Goal: Register for event/course: Sign up to attend an event or enroll in a course

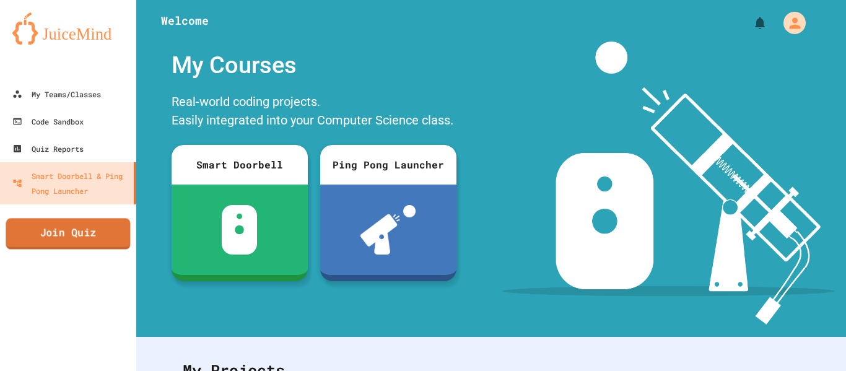
click at [97, 229] on link "Join Quiz" at bounding box center [68, 233] width 125 height 31
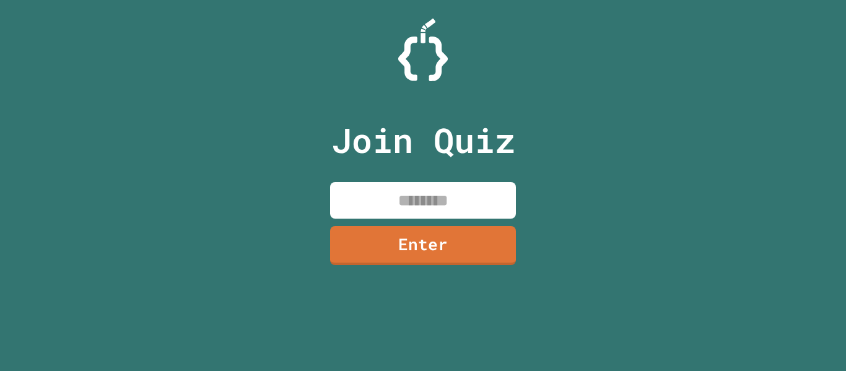
click at [444, 208] on input at bounding box center [423, 200] width 186 height 37
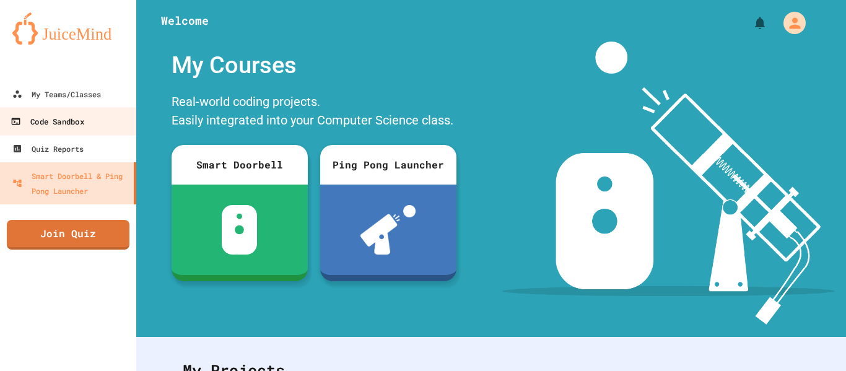
click at [72, 111] on link "Code Sandbox" at bounding box center [68, 121] width 141 height 28
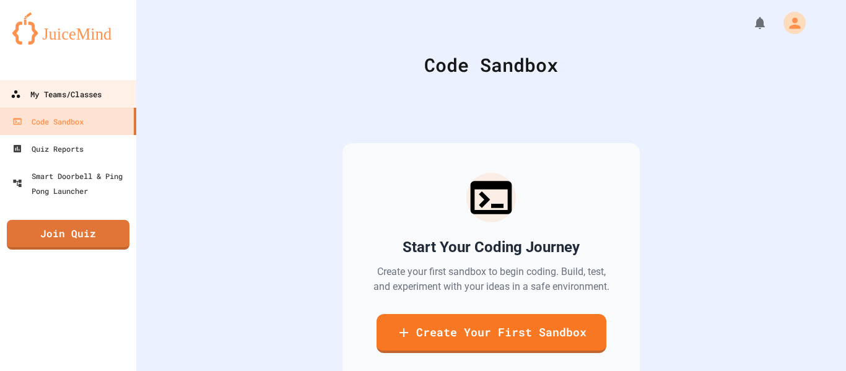
click at [83, 97] on div "My Teams/Classes" at bounding box center [56, 94] width 91 height 15
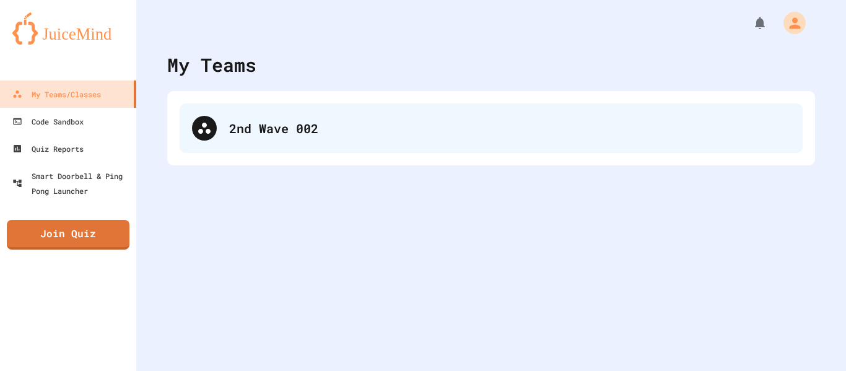
click at [407, 105] on div "2nd Wave 002" at bounding box center [491, 128] width 623 height 50
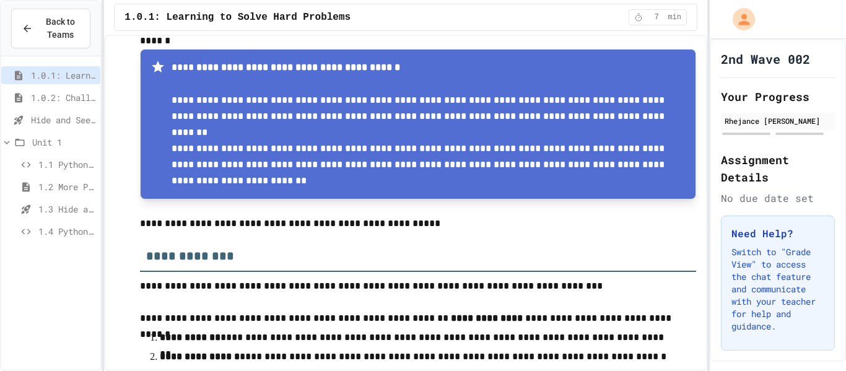
scroll to position [139, 0]
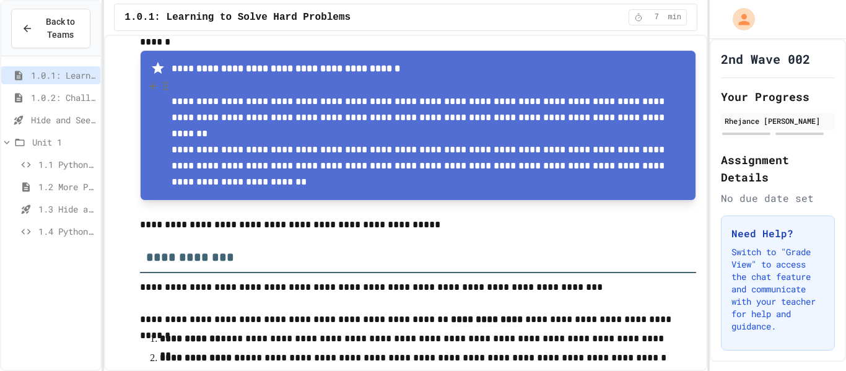
click at [68, 96] on span "1.0.2: Challenge Problem - The Bridge" at bounding box center [63, 97] width 64 height 13
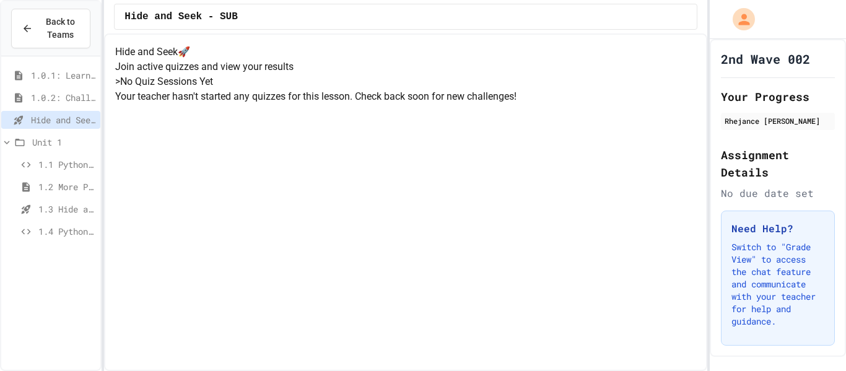
scroll to position [56, 0]
click at [42, 72] on span "1.0.1: Learning to Solve Hard Problems" at bounding box center [63, 75] width 64 height 13
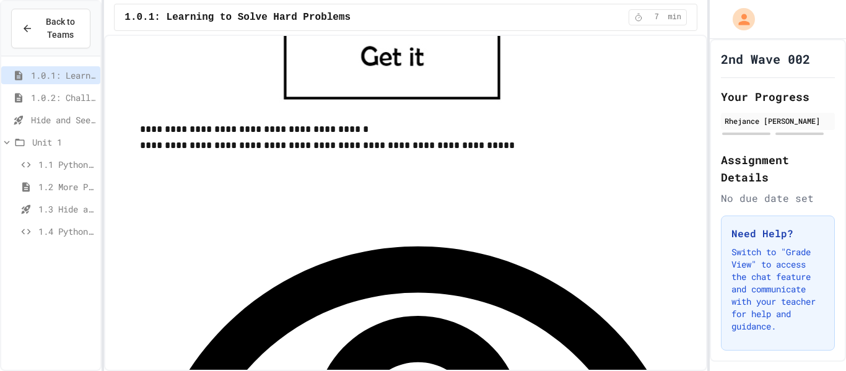
scroll to position [688, 0]
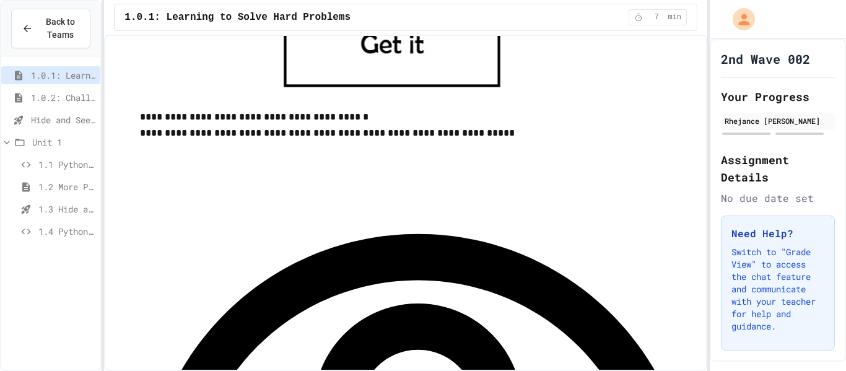
scroll to position [701, 0]
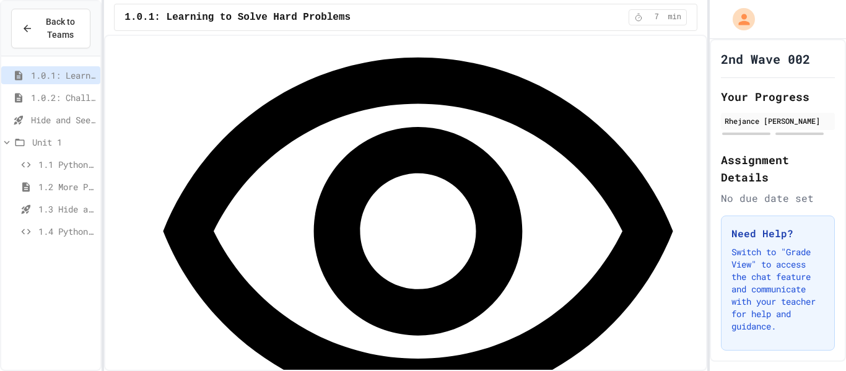
scroll to position [882, 0]
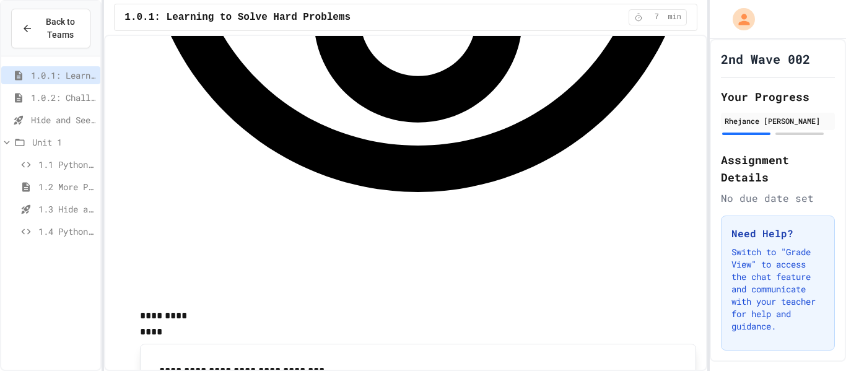
scroll to position [1092, 0]
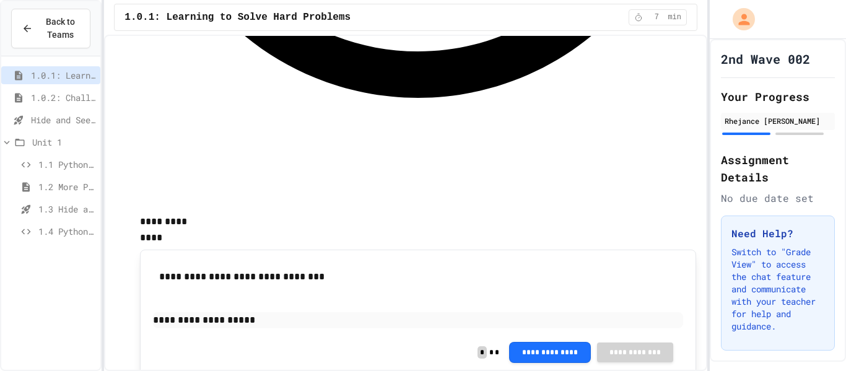
scroll to position [1186, 0]
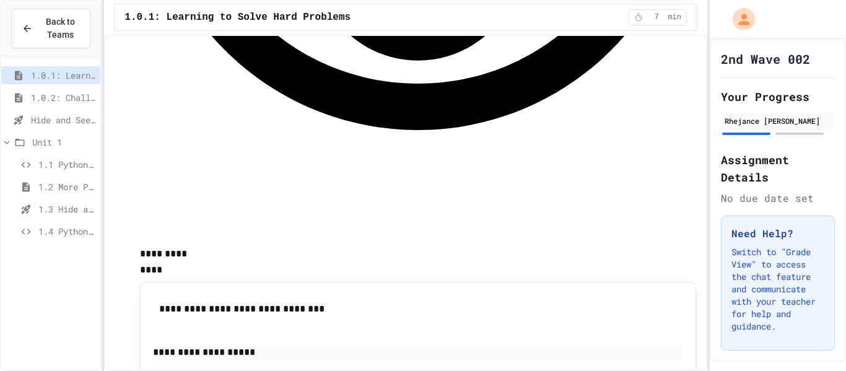
scroll to position [1153, 0]
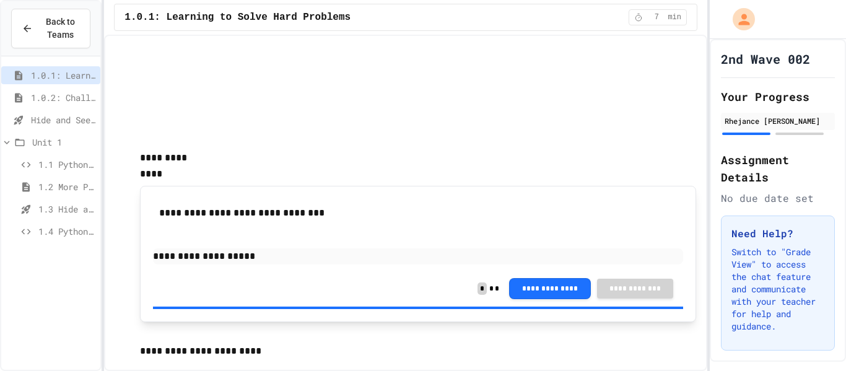
scroll to position [1394, 0]
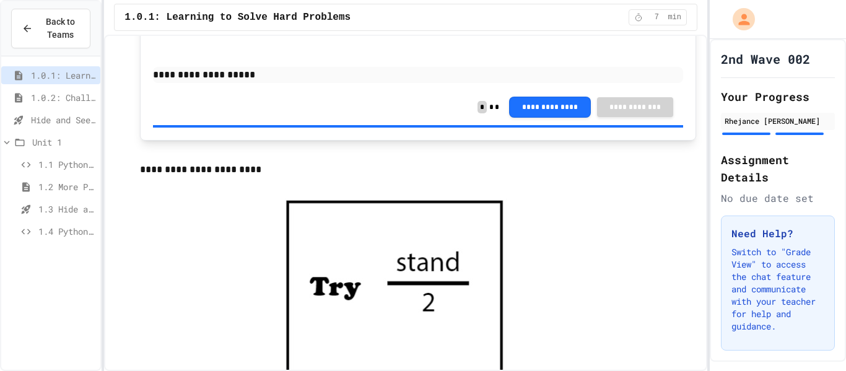
scroll to position [1430, 0]
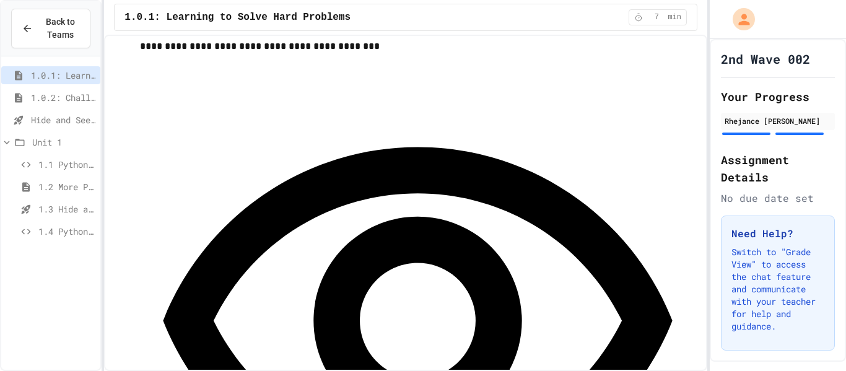
scroll to position [1597, 0]
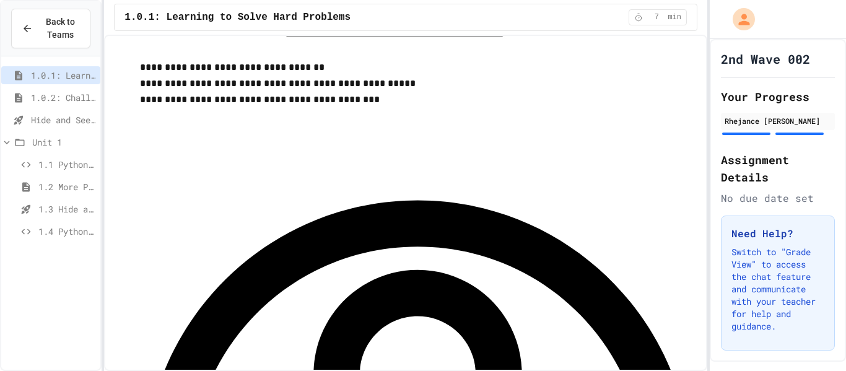
scroll to position [1909, 0]
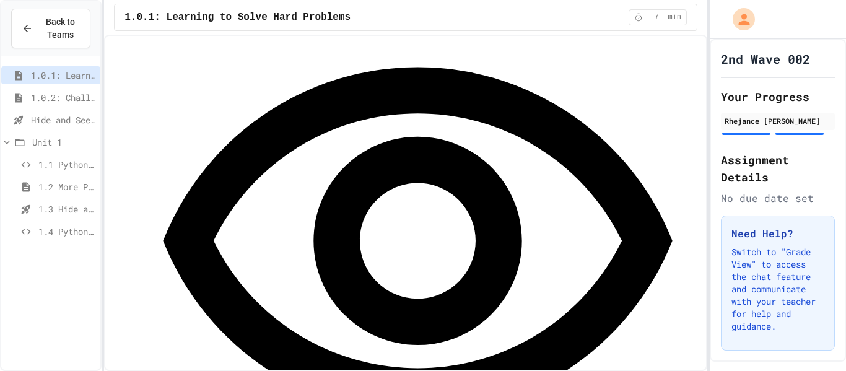
click at [41, 97] on span "1.0.2: Challenge Problem - The Bridge" at bounding box center [63, 97] width 64 height 13
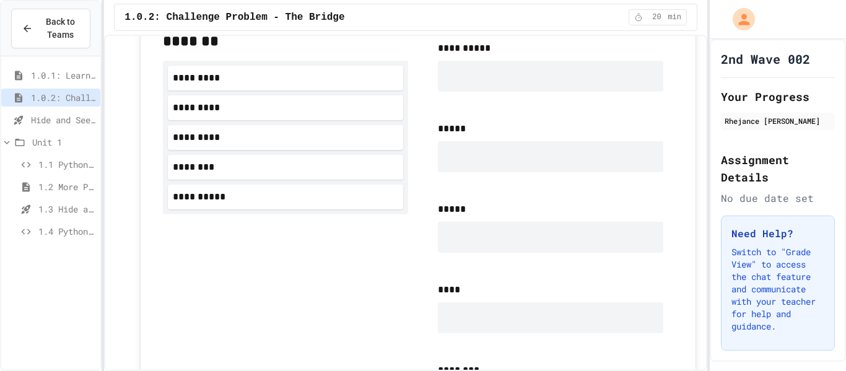
scroll to position [762, 0]
click at [215, 204] on div "**********" at bounding box center [285, 195] width 235 height 25
click at [503, 50] on span "**********" at bounding box center [551, 47] width 226 height 15
click at [486, 63] on div at bounding box center [551, 74] width 226 height 31
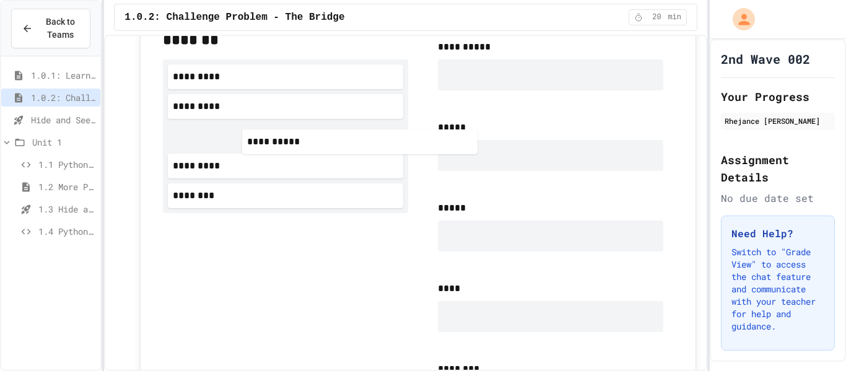
drag, startPoint x: 239, startPoint y: 188, endPoint x: 383, endPoint y: 82, distance: 179.6
click at [383, 82] on div "**********" at bounding box center [285, 136] width 245 height 154
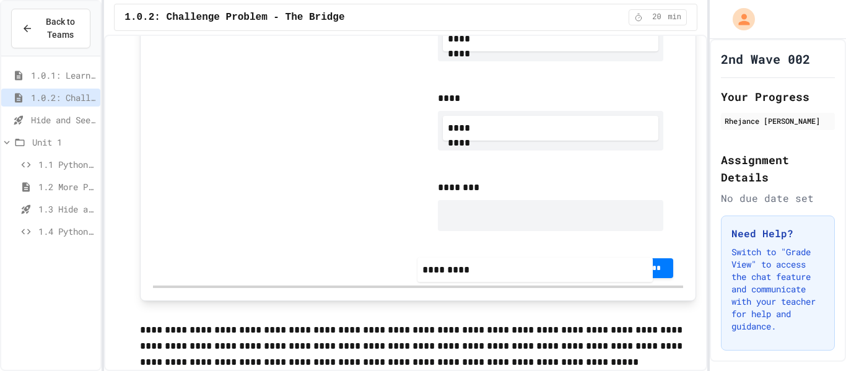
scroll to position [1003, 0]
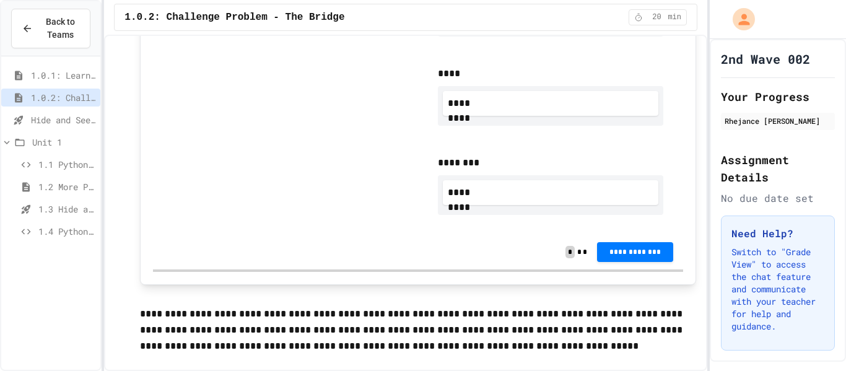
click at [654, 260] on button "**********" at bounding box center [635, 252] width 76 height 20
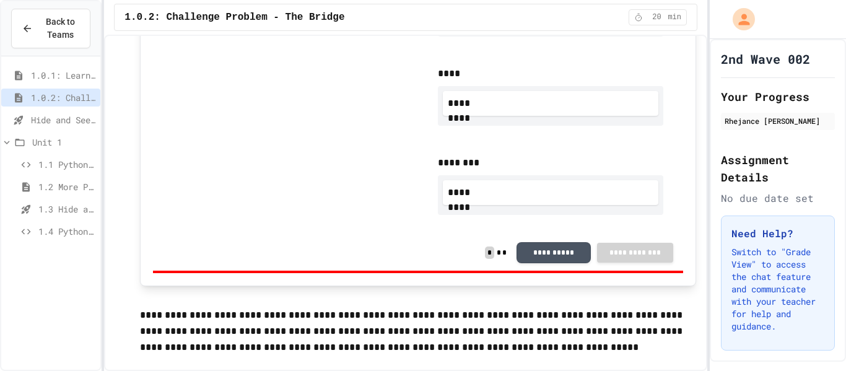
click at [577, 260] on button "**********" at bounding box center [554, 252] width 74 height 21
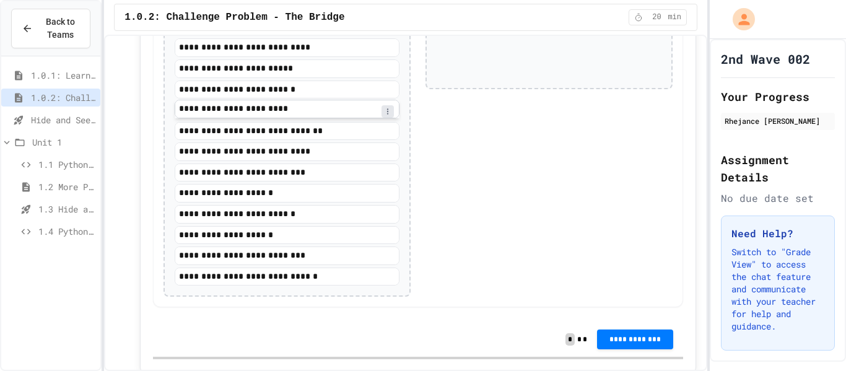
scroll to position [1480, 0]
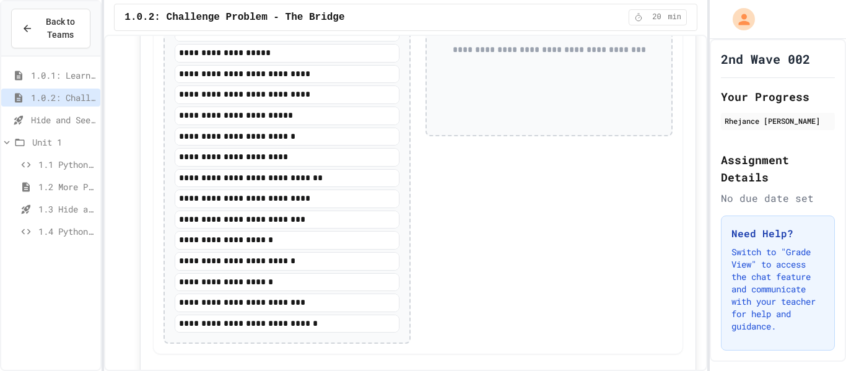
drag, startPoint x: 283, startPoint y: 283, endPoint x: 417, endPoint y: 182, distance: 168.0
click at [417, 182] on div "**********" at bounding box center [418, 166] width 530 height 378
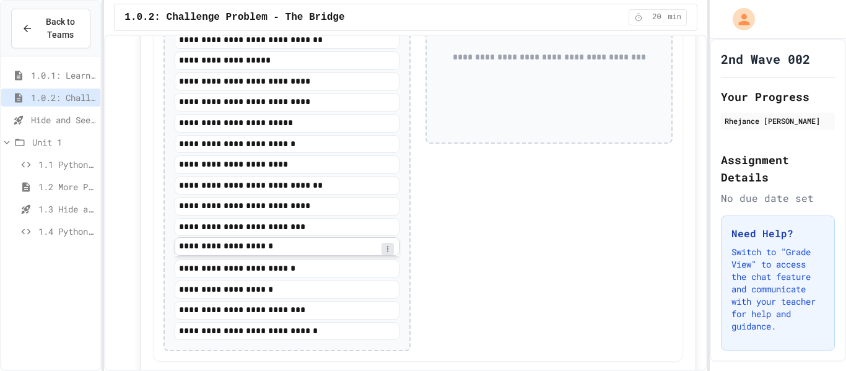
scroll to position [1475, 0]
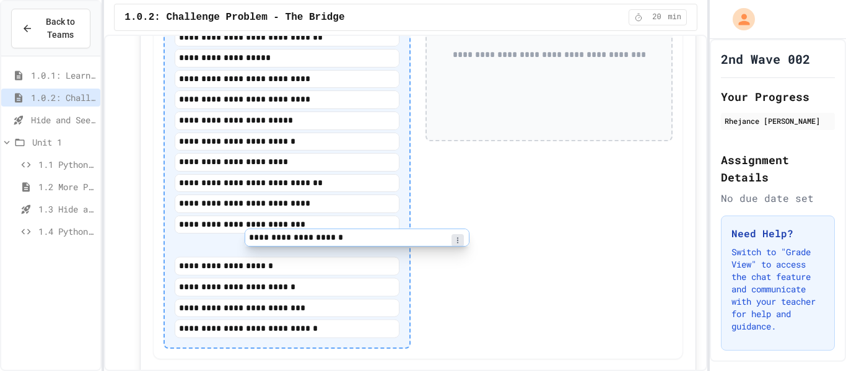
drag, startPoint x: 304, startPoint y: 291, endPoint x: 453, endPoint y: 156, distance: 200.9
click at [453, 156] on div "**********" at bounding box center [418, 171] width 530 height 378
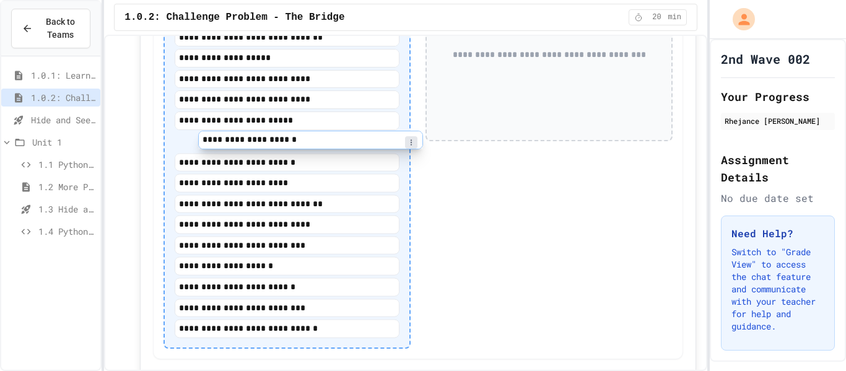
drag, startPoint x: 368, startPoint y: 169, endPoint x: 513, endPoint y: 53, distance: 186.0
click at [513, 53] on div "**********" at bounding box center [418, 171] width 530 height 378
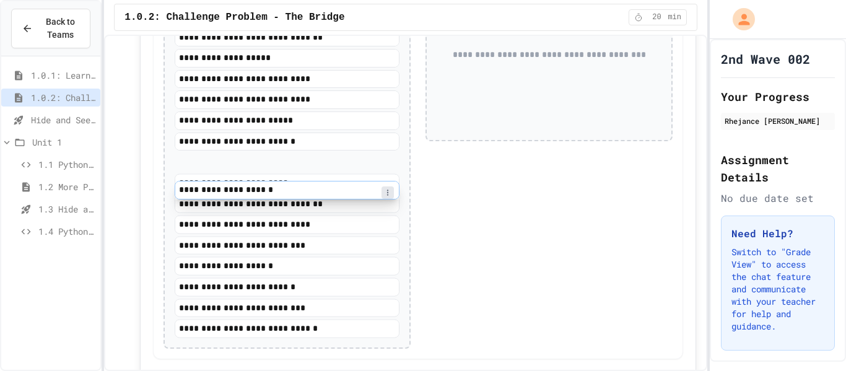
scroll to position [1447, 0]
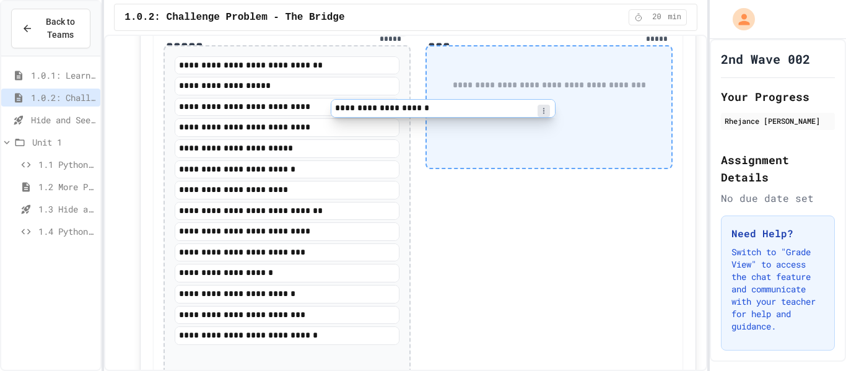
drag, startPoint x: 346, startPoint y: 185, endPoint x: 522, endPoint y: 95, distance: 197.8
click at [522, 95] on div "**********" at bounding box center [418, 199] width 530 height 378
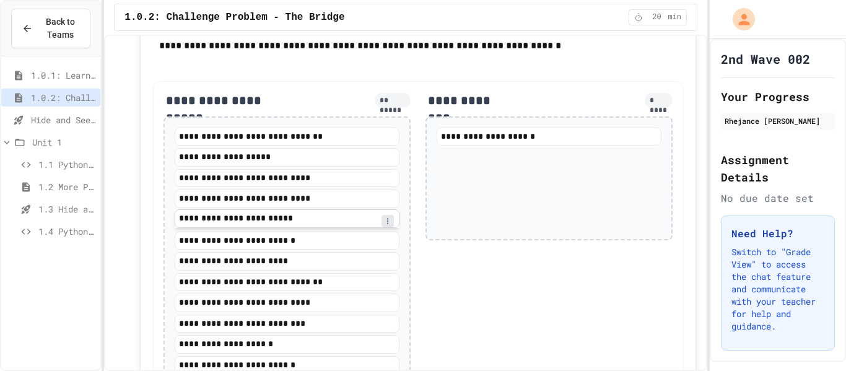
scroll to position [1375, 0]
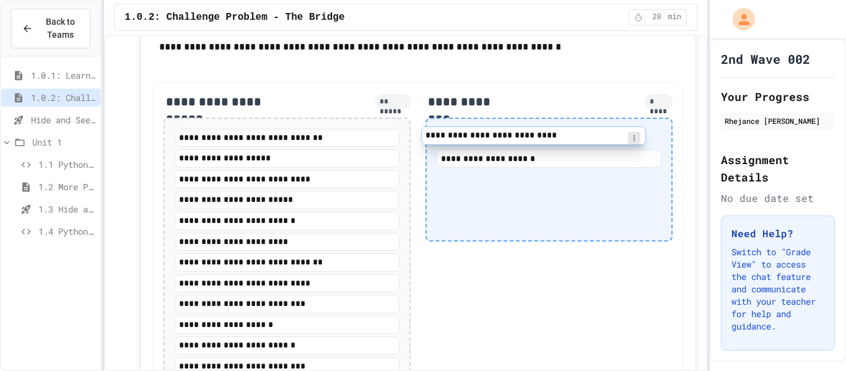
drag, startPoint x: 383, startPoint y: 192, endPoint x: 639, endPoint y: 127, distance: 264.6
click at [639, 127] on div "**********" at bounding box center [418, 260] width 530 height 357
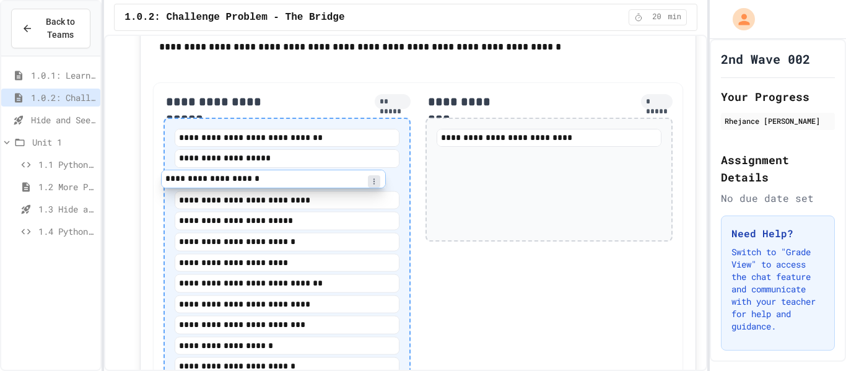
drag, startPoint x: 593, startPoint y: 157, endPoint x: 314, endPoint y: 180, distance: 279.7
click at [314, 180] on div "**********" at bounding box center [418, 260] width 530 height 357
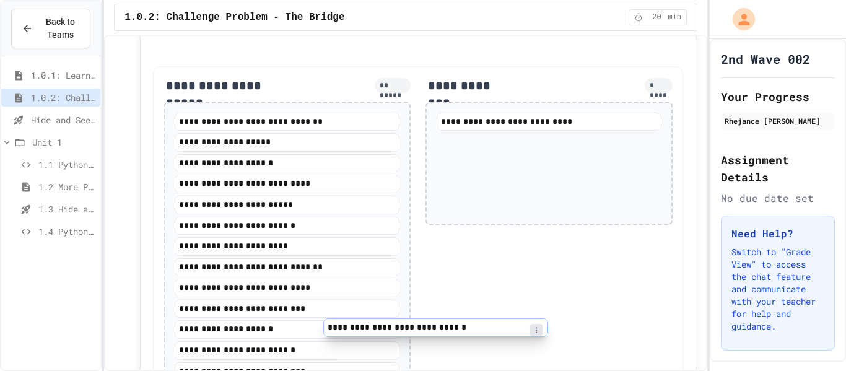
scroll to position [1432, 0]
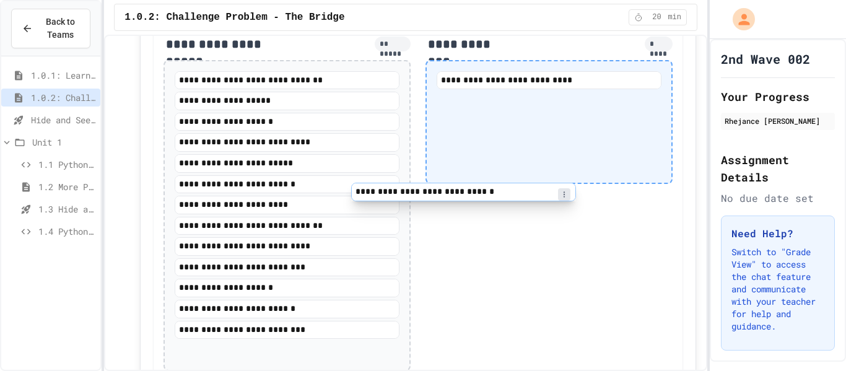
drag, startPoint x: 316, startPoint y: 269, endPoint x: 546, endPoint y: 128, distance: 270.3
click at [546, 128] on div "**********" at bounding box center [418, 203] width 530 height 357
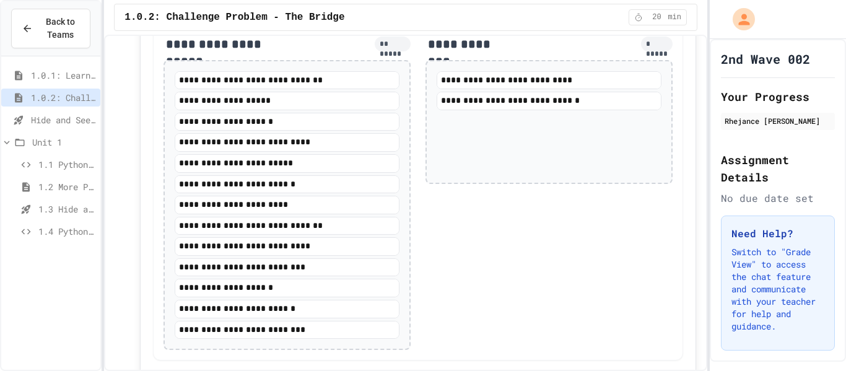
click at [546, 119] on div "**********" at bounding box center [549, 122] width 247 height 124
drag, startPoint x: 291, startPoint y: 286, endPoint x: 483, endPoint y: 152, distance: 234.6
click at [483, 152] on div "**********" at bounding box center [418, 193] width 530 height 336
drag, startPoint x: 308, startPoint y: 280, endPoint x: 480, endPoint y: 160, distance: 209.7
click at [480, 160] on div "**********" at bounding box center [418, 193] width 530 height 336
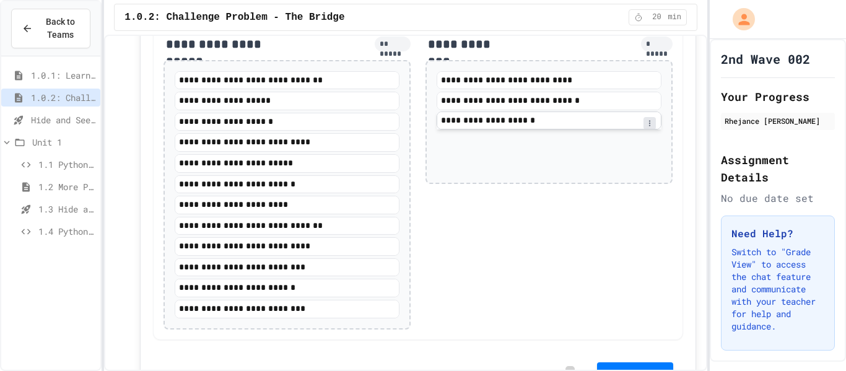
click at [545, 118] on div "**********" at bounding box center [549, 121] width 224 height 12
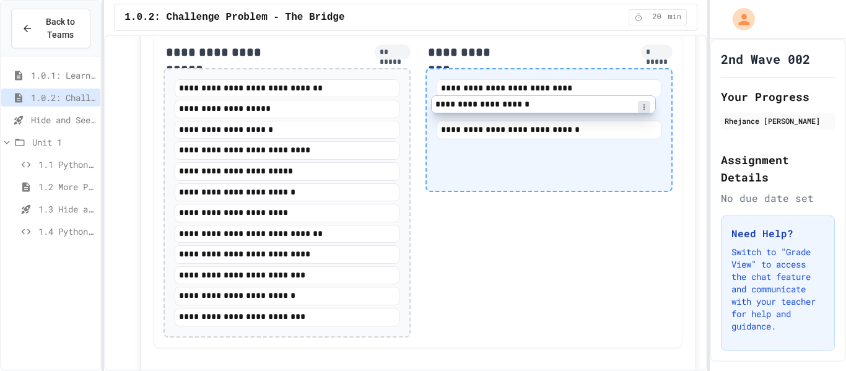
drag, startPoint x: 545, startPoint y: 118, endPoint x: 537, endPoint y: 92, distance: 27.2
click at [537, 92] on div "**********" at bounding box center [549, 109] width 225 height 60
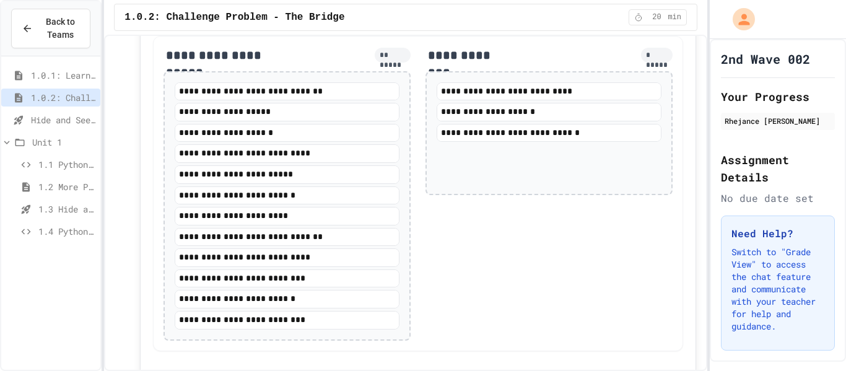
scroll to position [1421, 0]
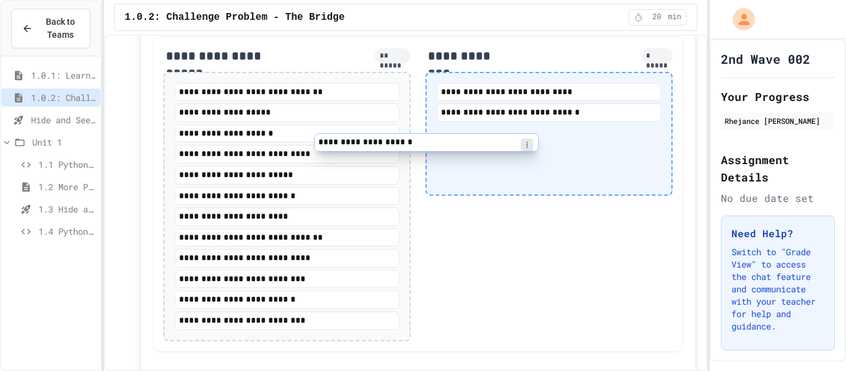
drag, startPoint x: 532, startPoint y: 107, endPoint x: 374, endPoint y: 141, distance: 161.6
click at [374, 141] on div "**********" at bounding box center [418, 194] width 530 height 315
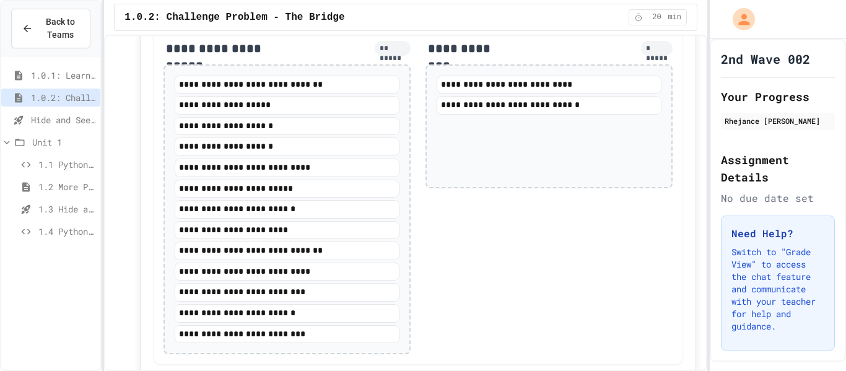
scroll to position [1531, 0]
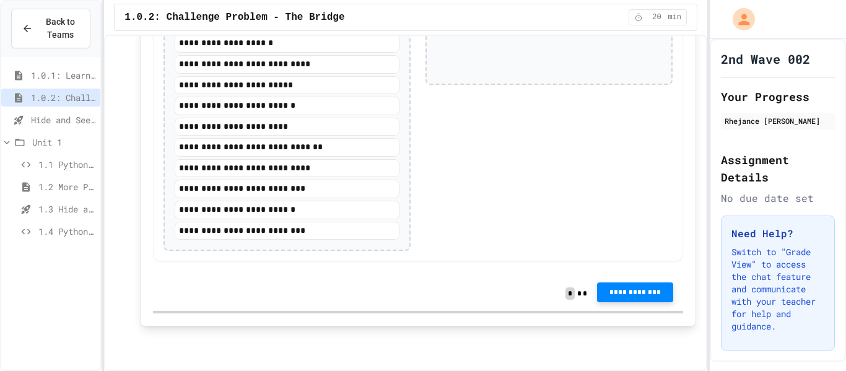
click at [644, 296] on span "**********" at bounding box center [635, 292] width 56 height 10
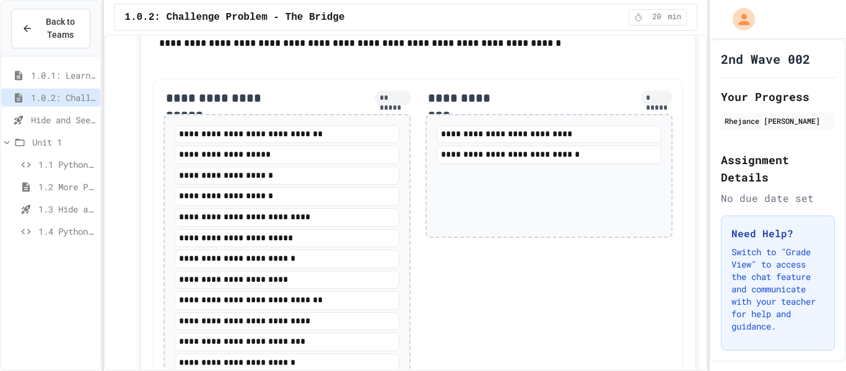
scroll to position [1376, 0]
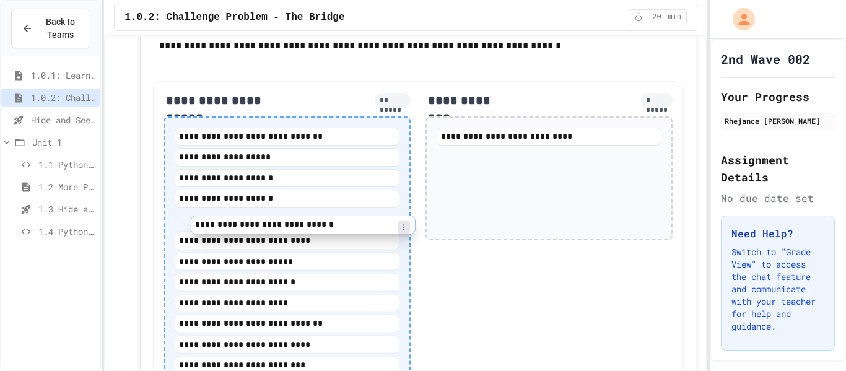
drag, startPoint x: 621, startPoint y: 158, endPoint x: 372, endPoint y: 228, distance: 258.7
click at [372, 228] on div "**********" at bounding box center [418, 259] width 530 height 357
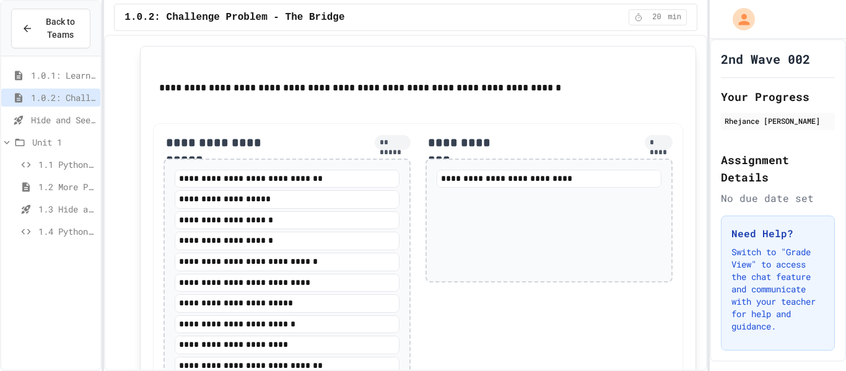
scroll to position [1554, 0]
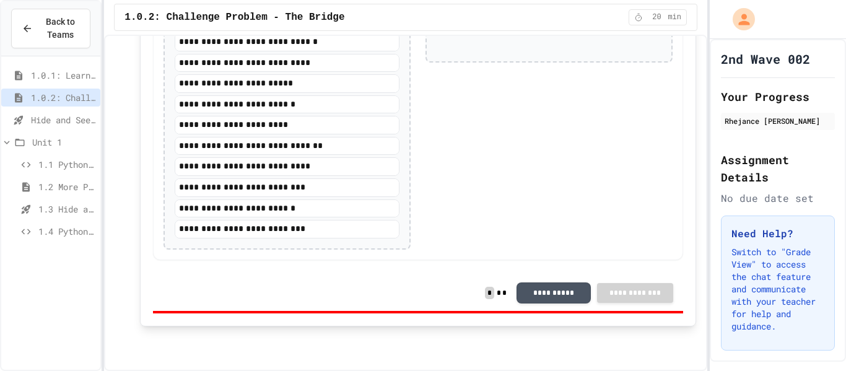
click at [63, 122] on span "Hide and Seek - SUB" at bounding box center [63, 119] width 64 height 13
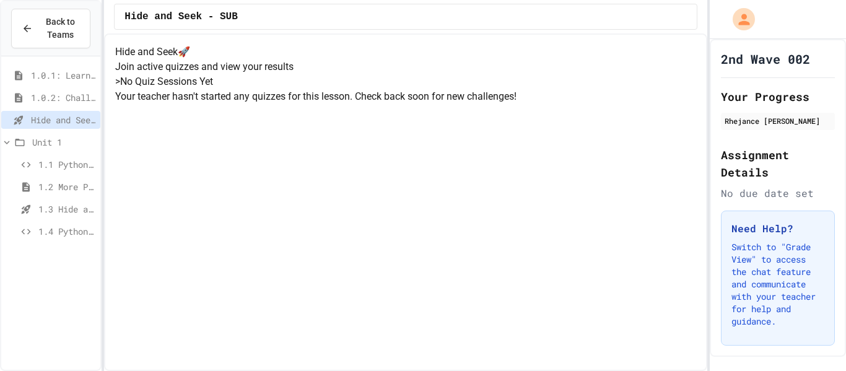
click at [38, 152] on div "Unit 1" at bounding box center [50, 144] width 99 height 22
click at [66, 178] on div "1.2 More Python (using Turtle)" at bounding box center [50, 187] width 99 height 18
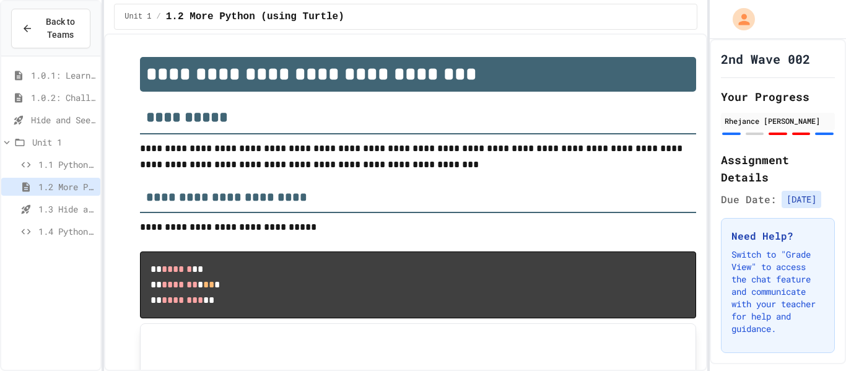
click at [61, 170] on span "1.1 Python with Turtle" at bounding box center [66, 164] width 57 height 13
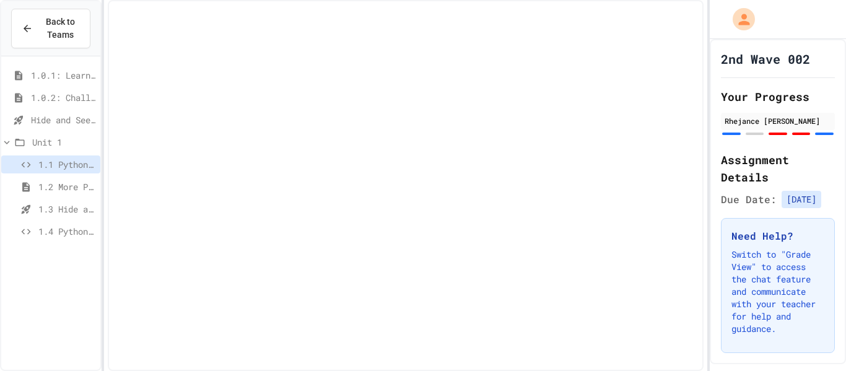
click at [64, 91] on span "1.0.2: Challenge Problem - The Bridge" at bounding box center [63, 97] width 64 height 13
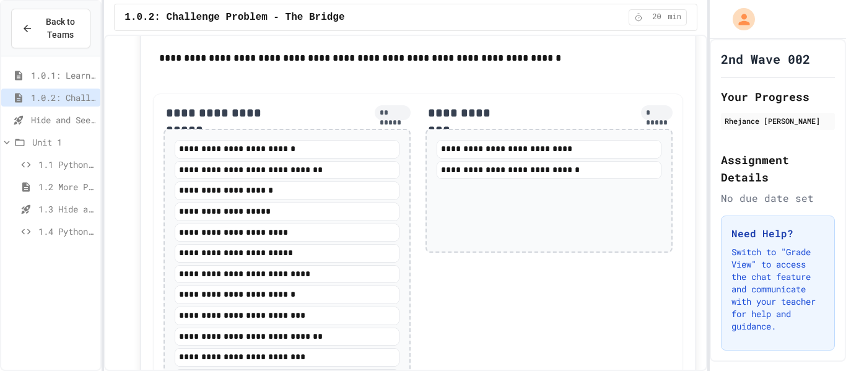
scroll to position [1355, 0]
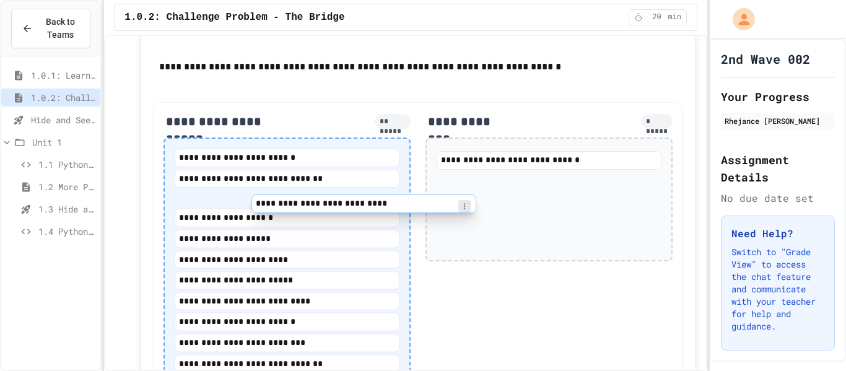
drag, startPoint x: 470, startPoint y: 162, endPoint x: 208, endPoint y: 217, distance: 267.2
click at [208, 217] on div "**********" at bounding box center [418, 270] width 530 height 336
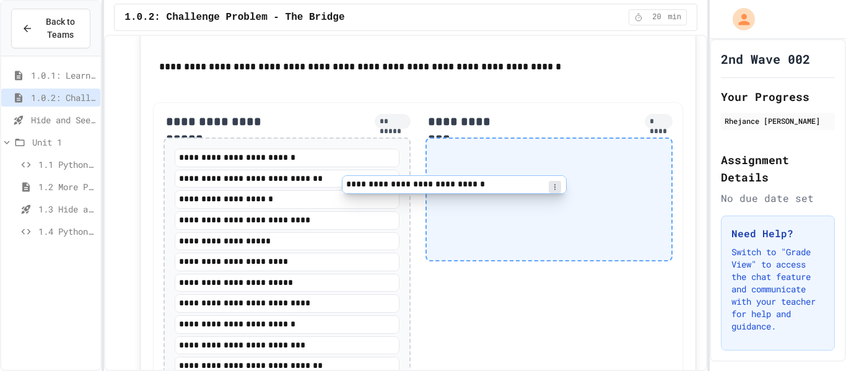
drag, startPoint x: 507, startPoint y: 164, endPoint x: 321, endPoint y: 235, distance: 199.8
click at [321, 235] on div "**********" at bounding box center [418, 280] width 530 height 357
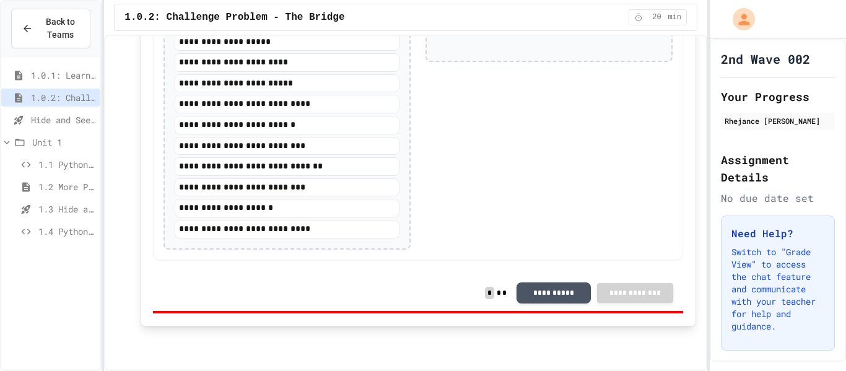
scroll to position [1378, 0]
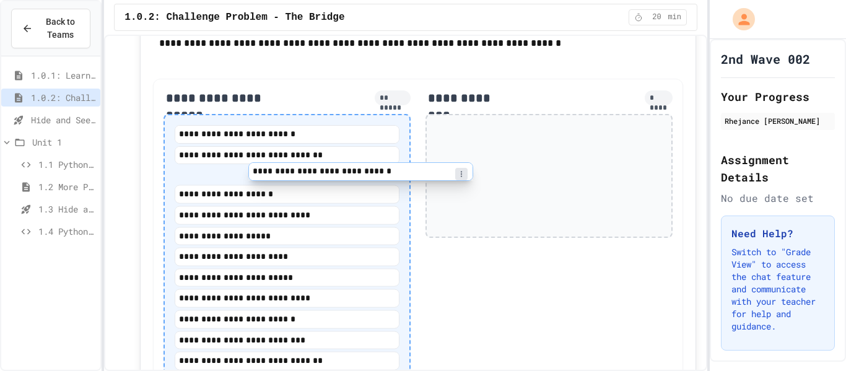
drag, startPoint x: 480, startPoint y: 133, endPoint x: 237, endPoint y: 183, distance: 248.0
click at [237, 183] on div "**********" at bounding box center [418, 257] width 530 height 357
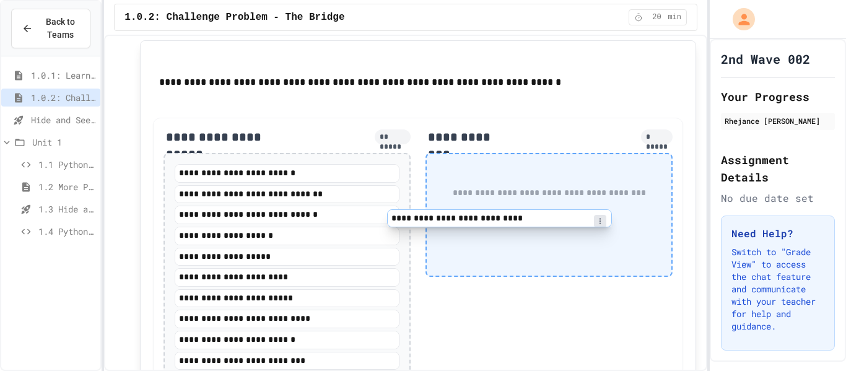
scroll to position [1339, 0]
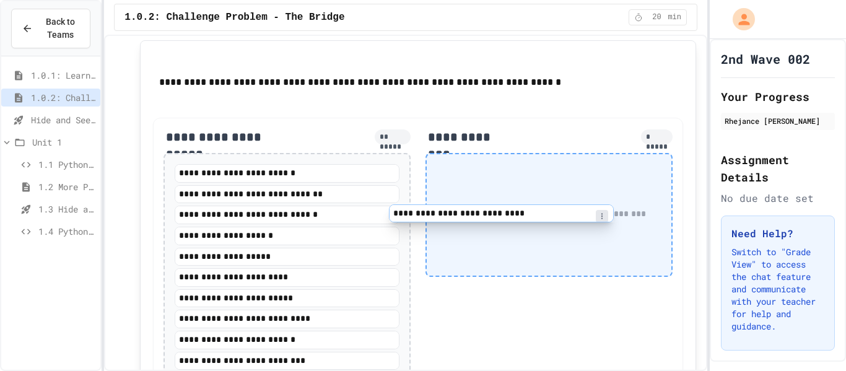
drag, startPoint x: 269, startPoint y: 208, endPoint x: 550, endPoint y: 159, distance: 285.0
click at [550, 159] on div "**********" at bounding box center [418, 307] width 530 height 378
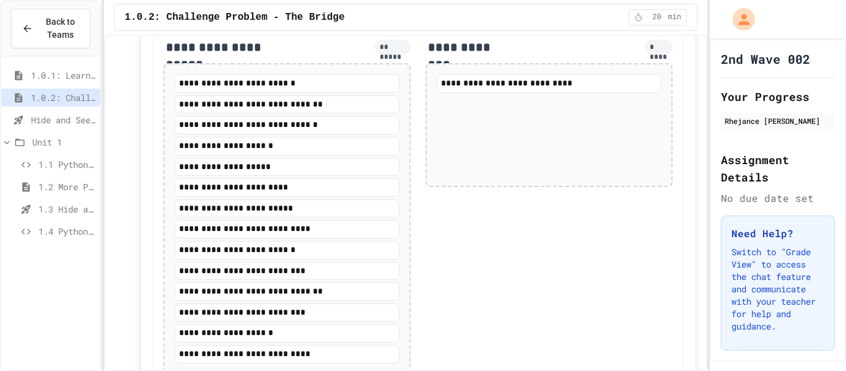
scroll to position [1432, 0]
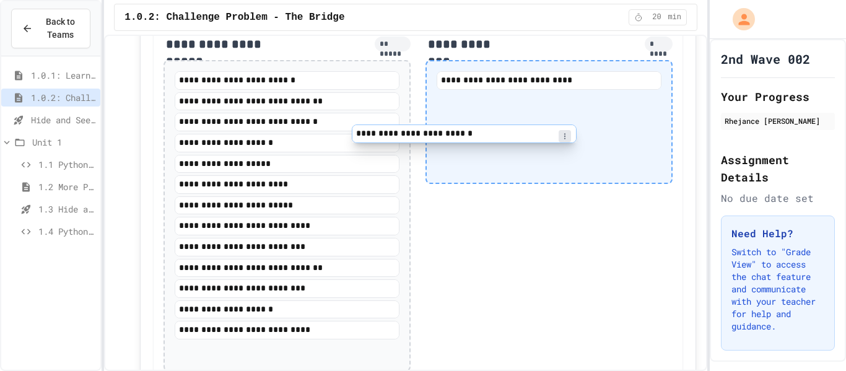
drag, startPoint x: 293, startPoint y: 240, endPoint x: 624, endPoint y: 50, distance: 382.4
click at [624, 50] on div "**********" at bounding box center [418, 178] width 530 height 406
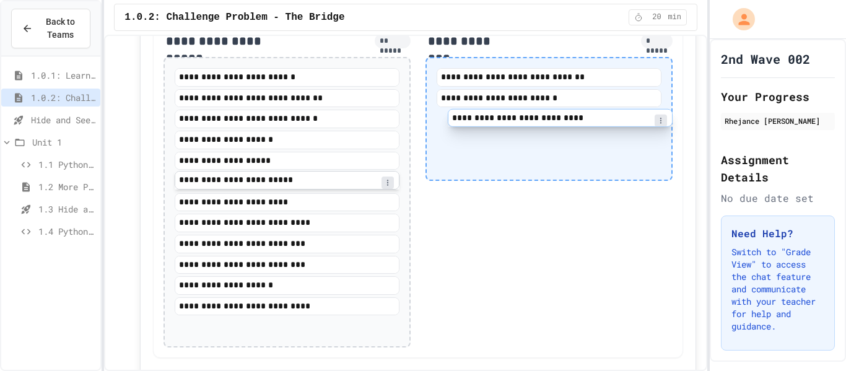
scroll to position [1432, 0]
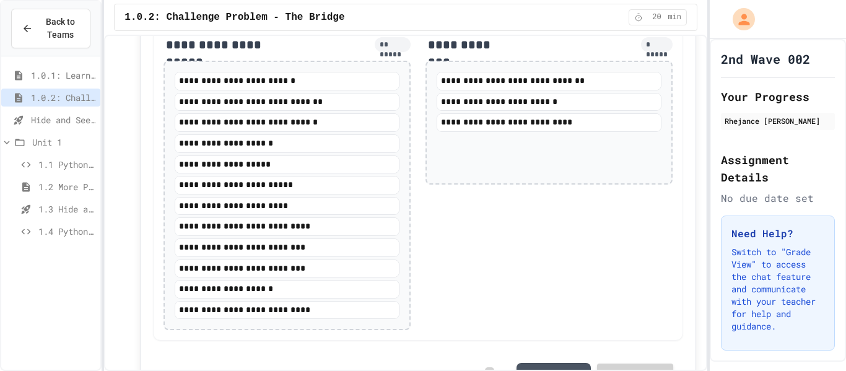
click at [79, 164] on span "1.1 Python with Turtle" at bounding box center [66, 164] width 57 height 13
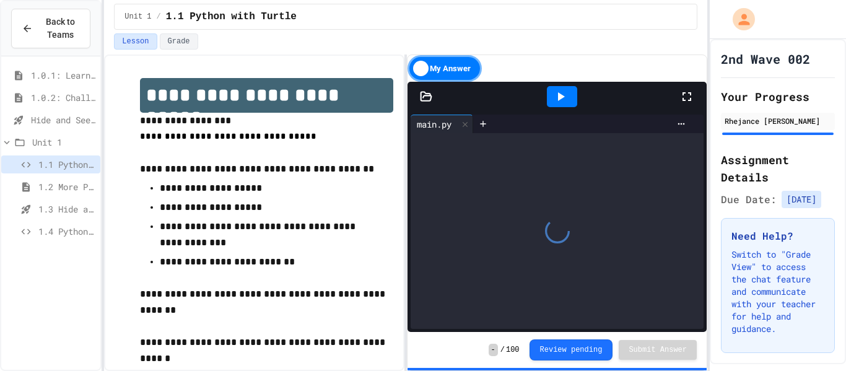
click at [50, 117] on span "Hide and Seek - SUB" at bounding box center [63, 119] width 64 height 13
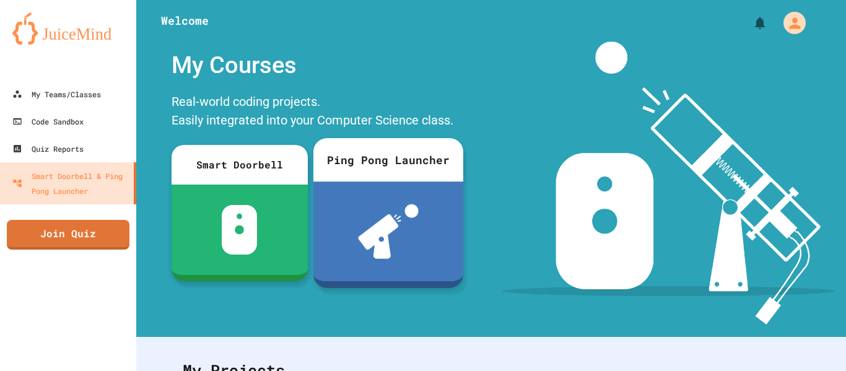
scroll to position [26, 0]
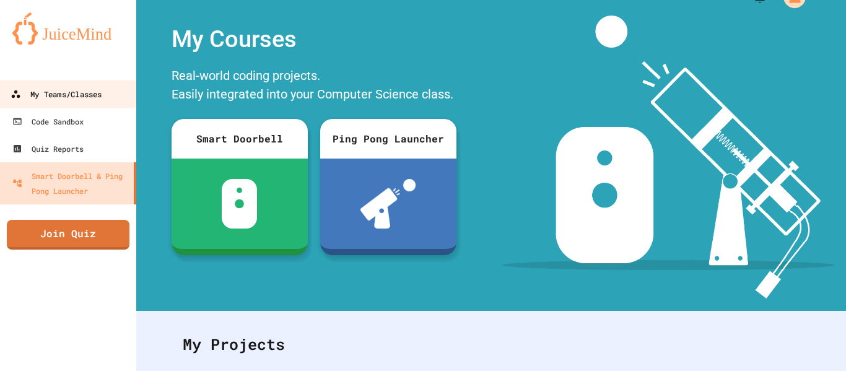
click at [110, 101] on link "My Teams/Classes" at bounding box center [68, 94] width 141 height 28
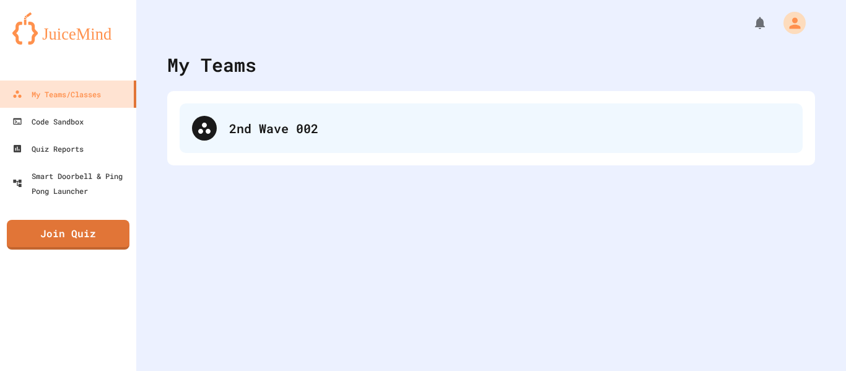
click at [481, 129] on div "2nd Wave 002" at bounding box center [509, 128] width 561 height 19
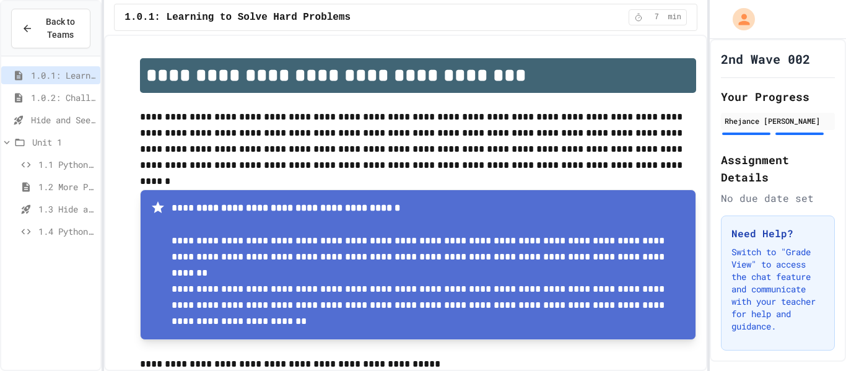
click at [73, 110] on div "1.0.2: Challenge Problem - The Bridge" at bounding box center [50, 100] width 99 height 22
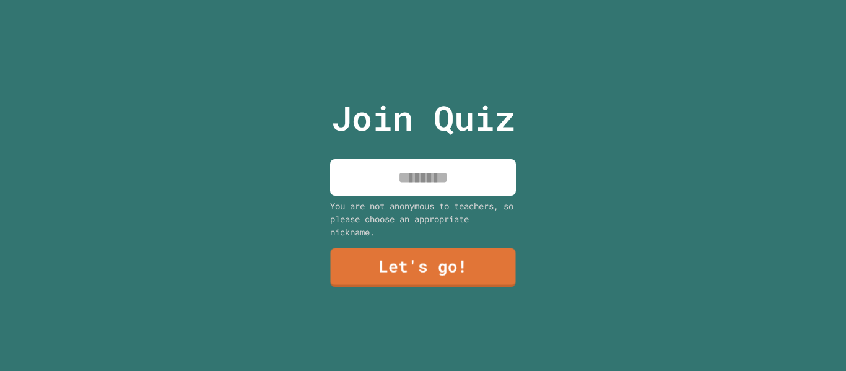
click at [448, 167] on input at bounding box center [423, 177] width 186 height 37
type input "*"
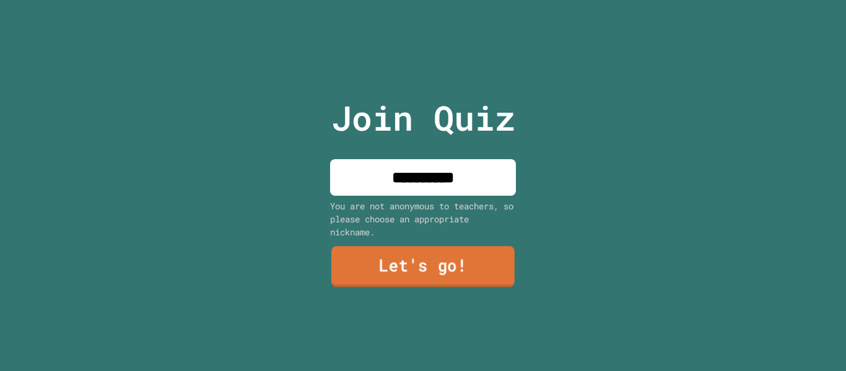
type input "**********"
click at [494, 261] on link "Let's go!" at bounding box center [422, 267] width 183 height 41
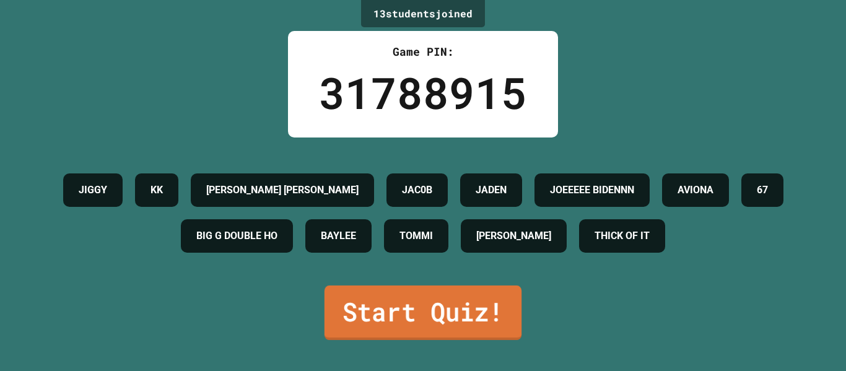
click at [458, 340] on link "Start Quiz!" at bounding box center [423, 313] width 197 height 55
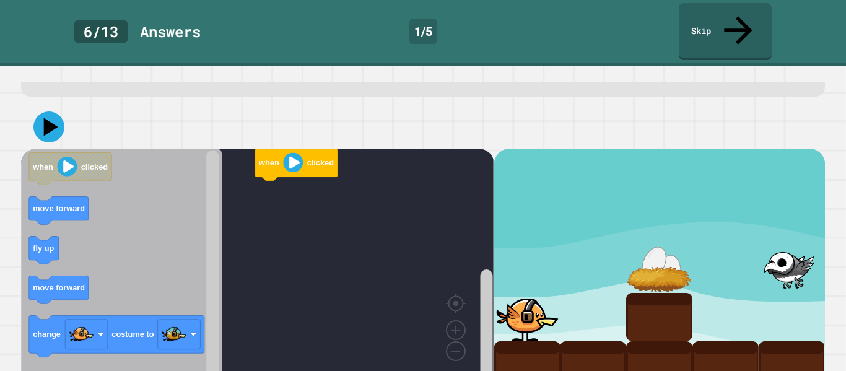
scroll to position [71, 0]
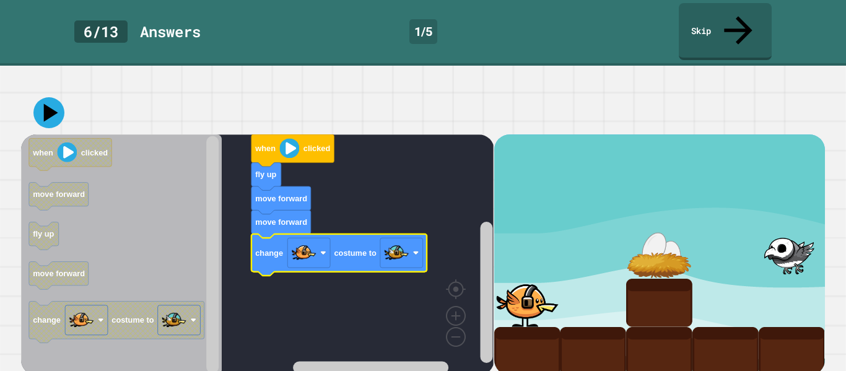
click at [53, 107] on icon at bounding box center [51, 112] width 14 height 18
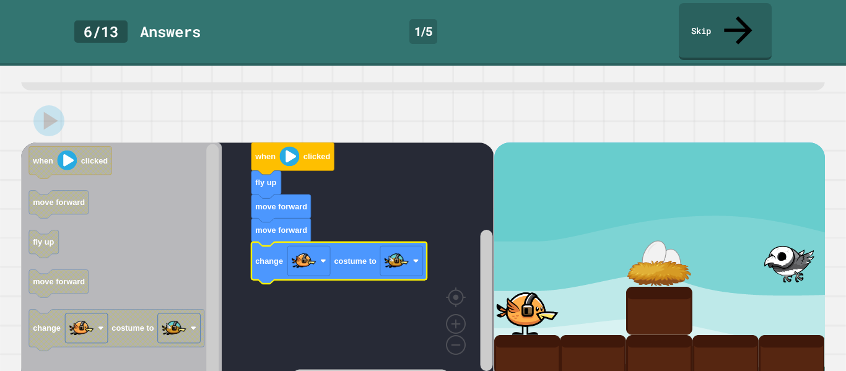
scroll to position [61, 0]
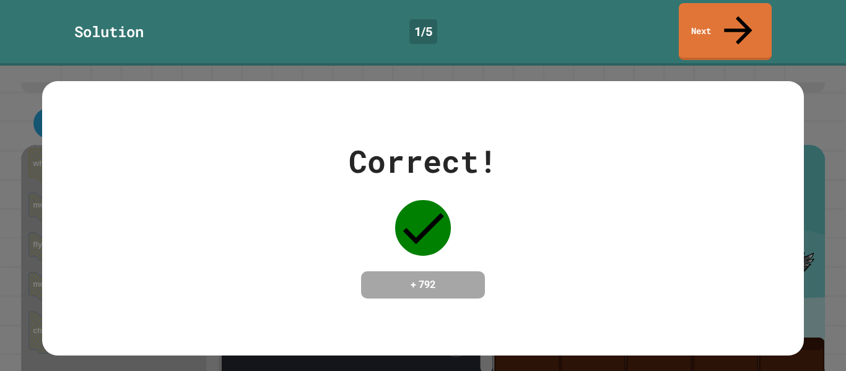
click at [743, 25] on link "Next" at bounding box center [725, 31] width 93 height 57
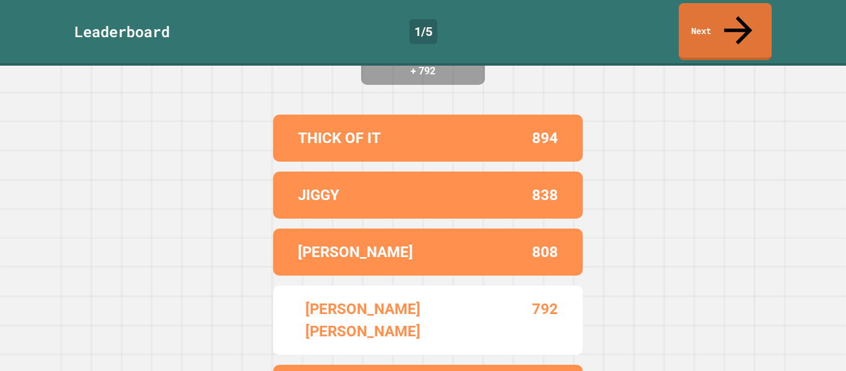
scroll to position [172, 0]
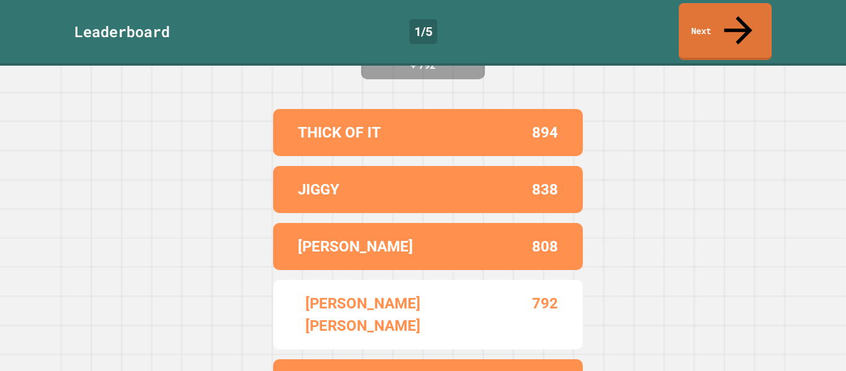
click at [730, 24] on link "Next" at bounding box center [725, 31] width 93 height 57
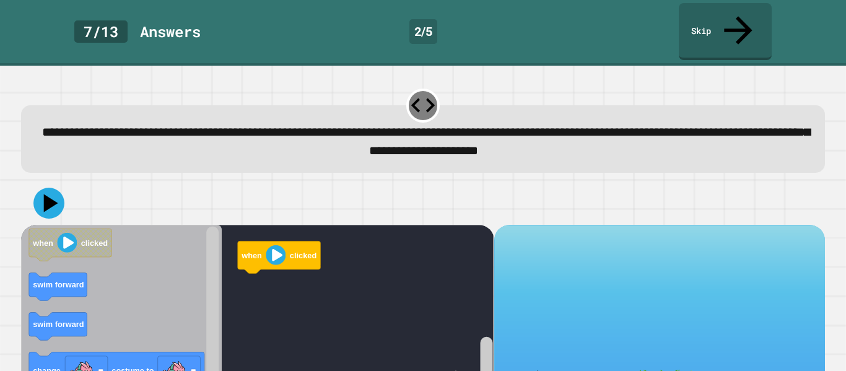
scroll to position [71, 0]
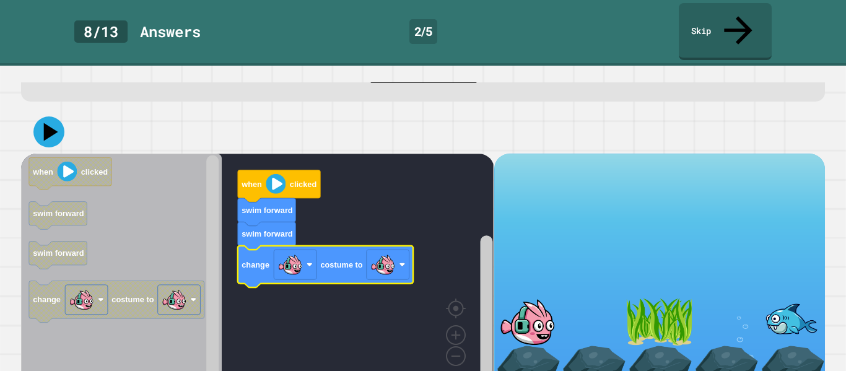
click at [55, 116] on icon at bounding box center [48, 131] width 31 height 31
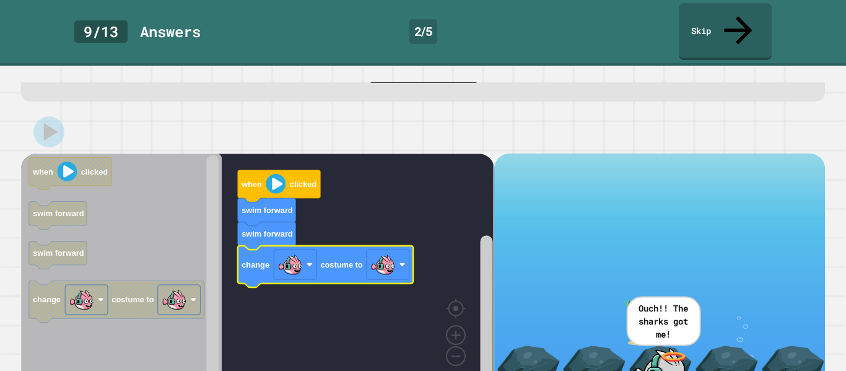
click at [0, 0] on div at bounding box center [0, 0] width 0 height 0
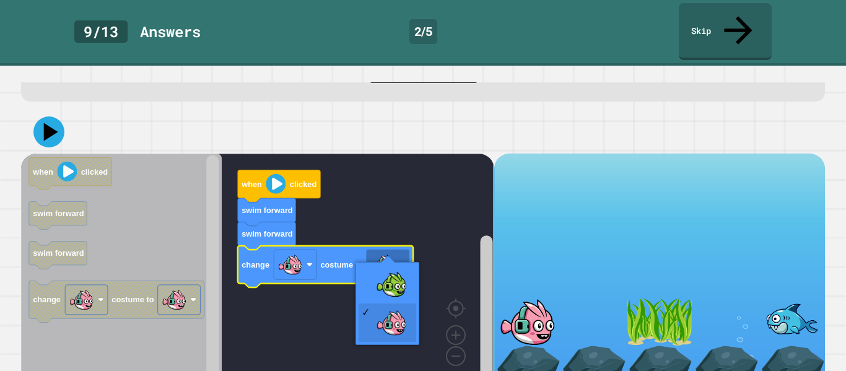
click at [400, 276] on rect "Blockly Workspace" at bounding box center [257, 274] width 473 height 240
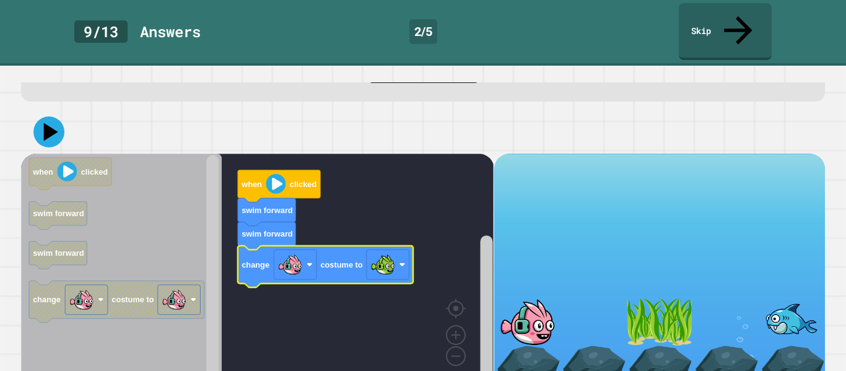
click at [38, 116] on icon at bounding box center [48, 131] width 31 height 31
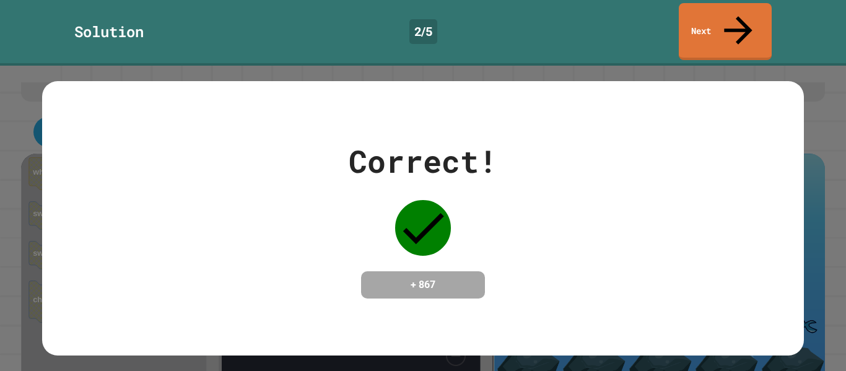
click at [732, 25] on link "Next" at bounding box center [725, 31] width 93 height 57
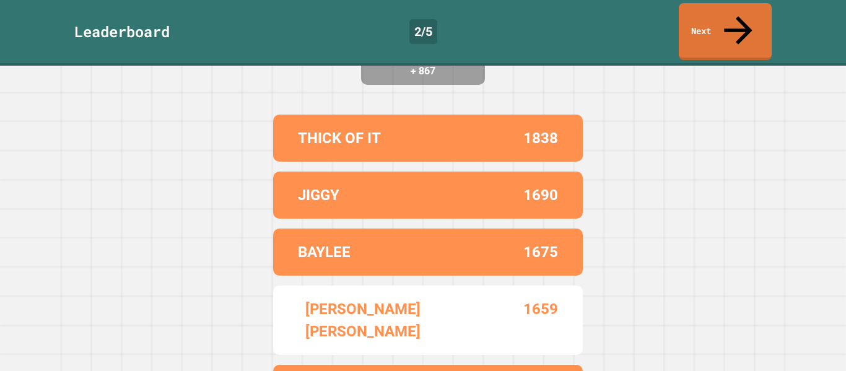
scroll to position [172, 0]
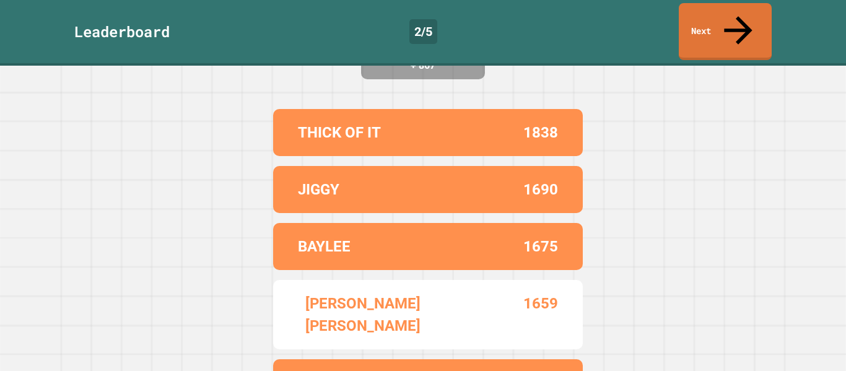
click at [743, 25] on link "Next" at bounding box center [725, 31] width 93 height 57
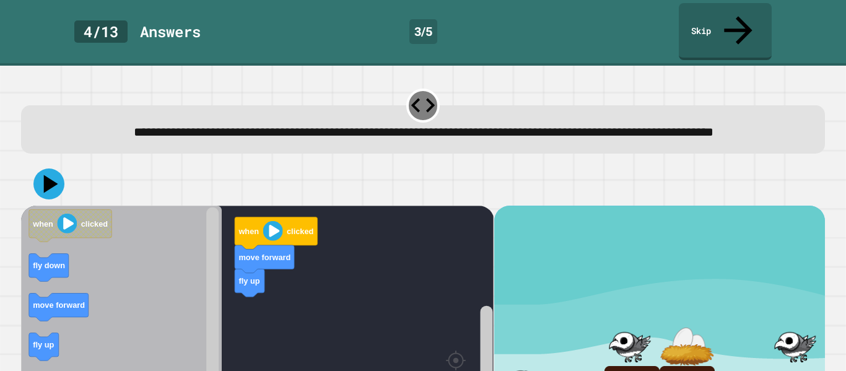
scroll to position [71, 0]
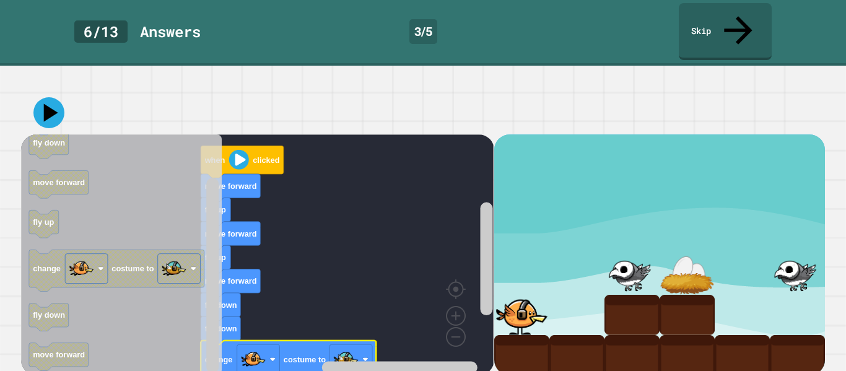
click at [318, 297] on rect "Blockly Workspace" at bounding box center [257, 254] width 473 height 240
click at [44, 100] on icon at bounding box center [48, 112] width 31 height 31
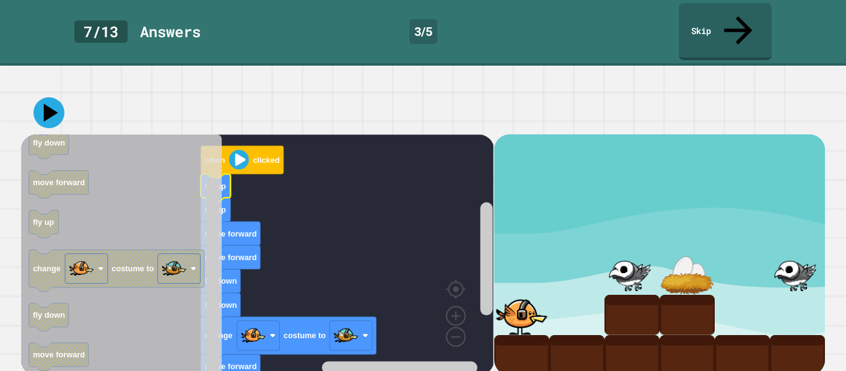
click at [44, 111] on icon at bounding box center [48, 112] width 31 height 31
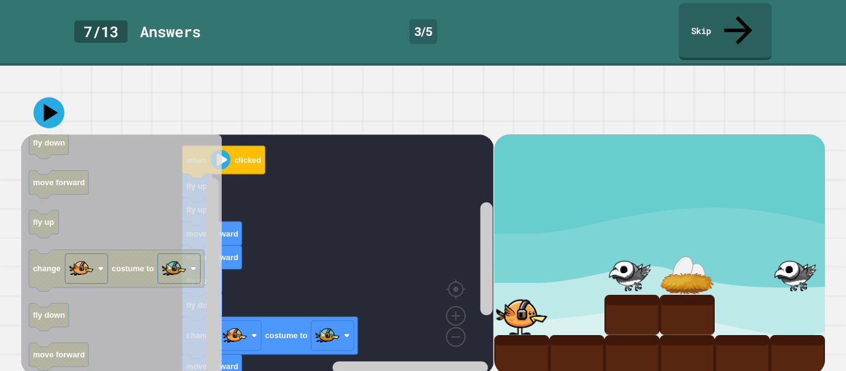
scroll to position [68, 0]
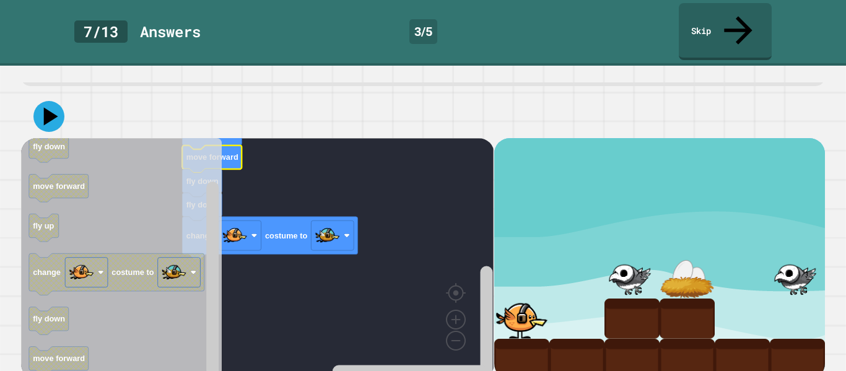
click at [48, 117] on icon at bounding box center [48, 116] width 31 height 31
click at [136, 235] on icon "Blockly Workspace" at bounding box center [121, 258] width 201 height 240
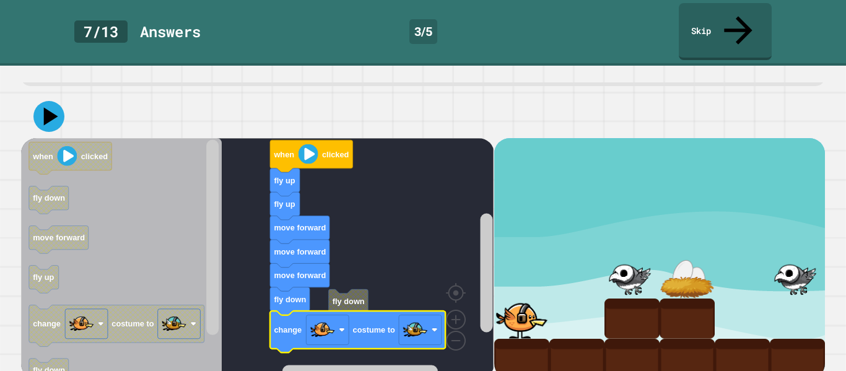
click at [51, 115] on icon at bounding box center [48, 116] width 31 height 31
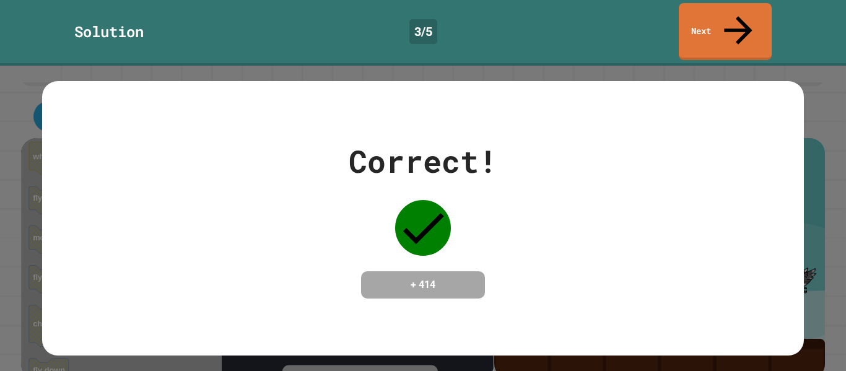
click at [747, 16] on link "Next" at bounding box center [725, 31] width 93 height 57
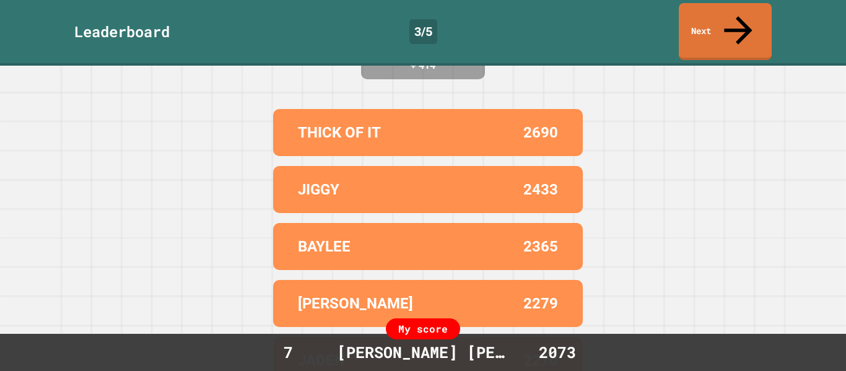
scroll to position [167, 0]
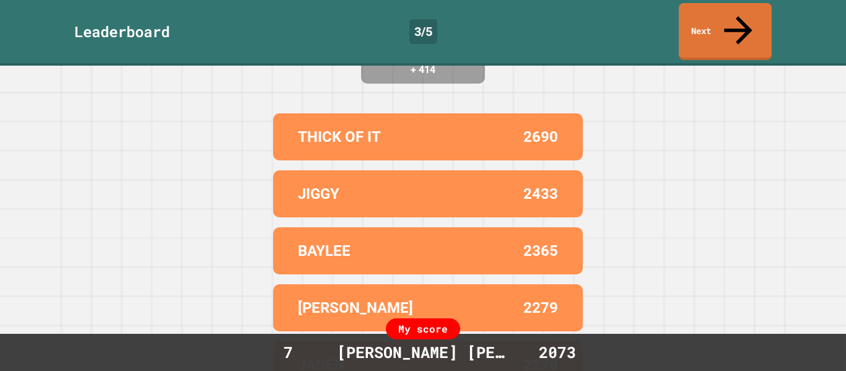
click at [760, 17] on link "Next" at bounding box center [725, 31] width 93 height 57
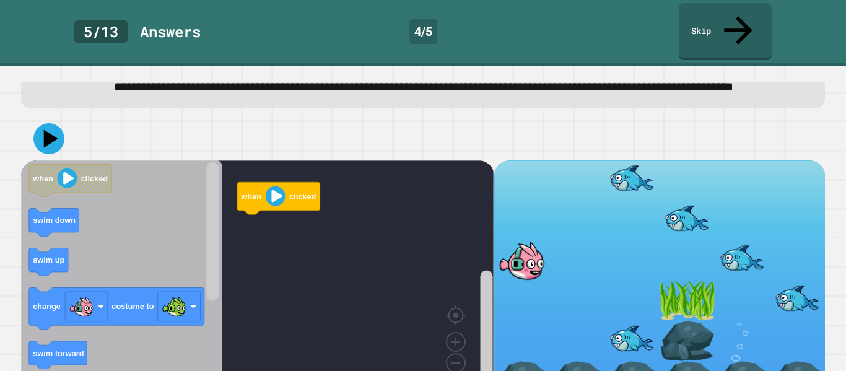
scroll to position [71, 0]
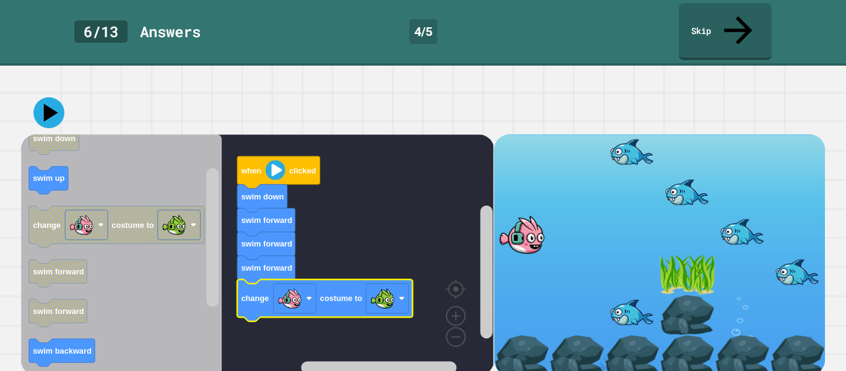
click at [38, 109] on icon at bounding box center [48, 112] width 31 height 31
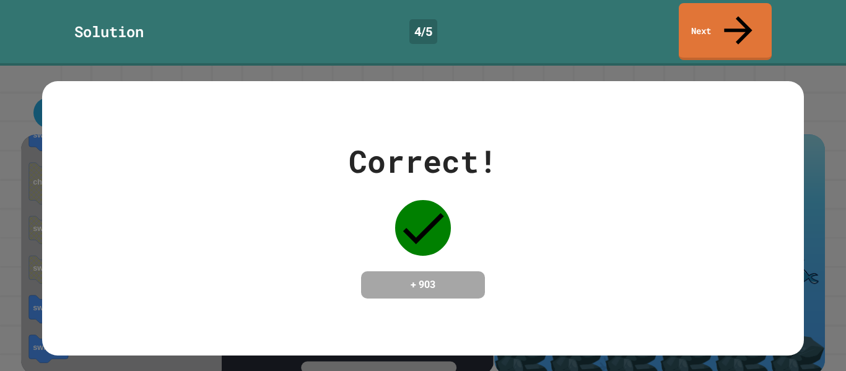
click at [739, 10] on icon at bounding box center [738, 30] width 42 height 42
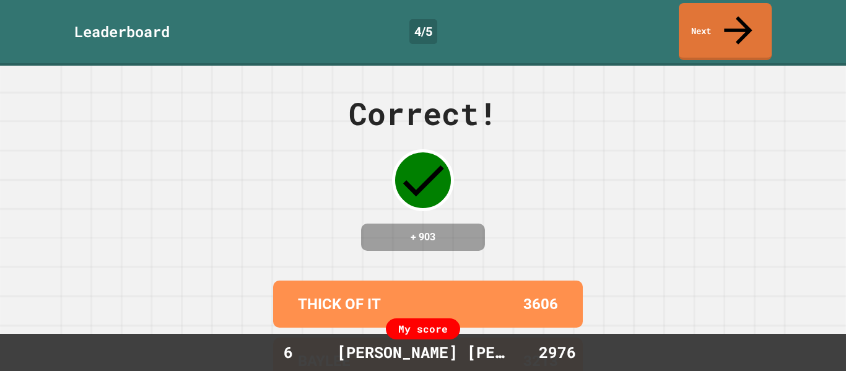
scroll to position [172, 0]
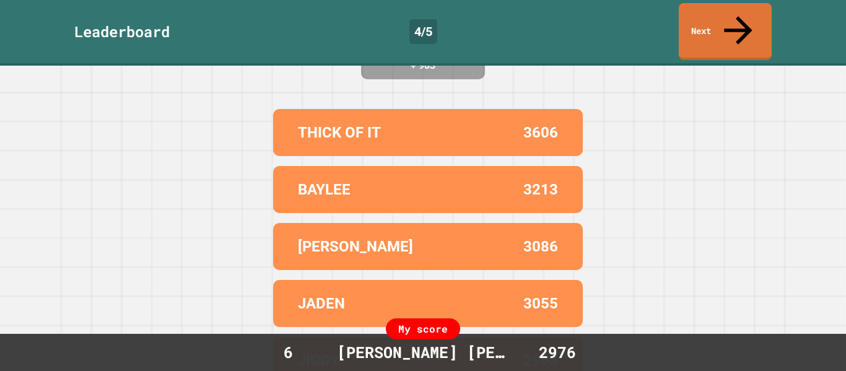
click at [754, 9] on link "Next" at bounding box center [725, 31] width 93 height 57
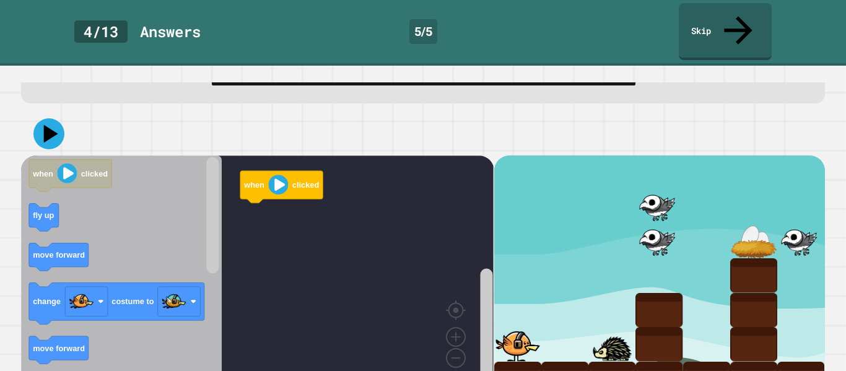
scroll to position [51, 0]
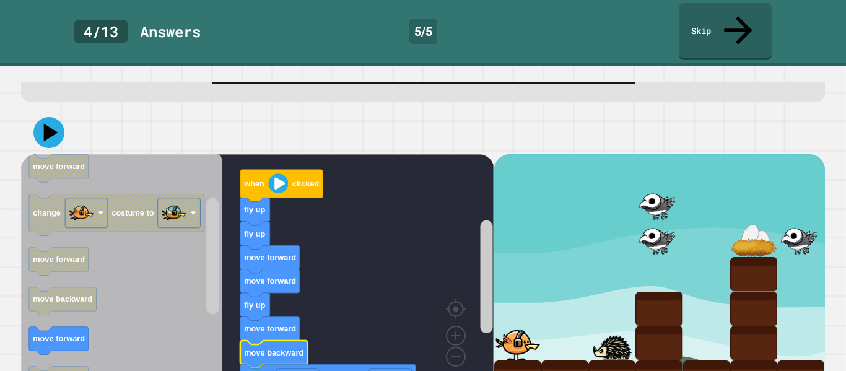
click at [41, 117] on icon at bounding box center [48, 132] width 31 height 31
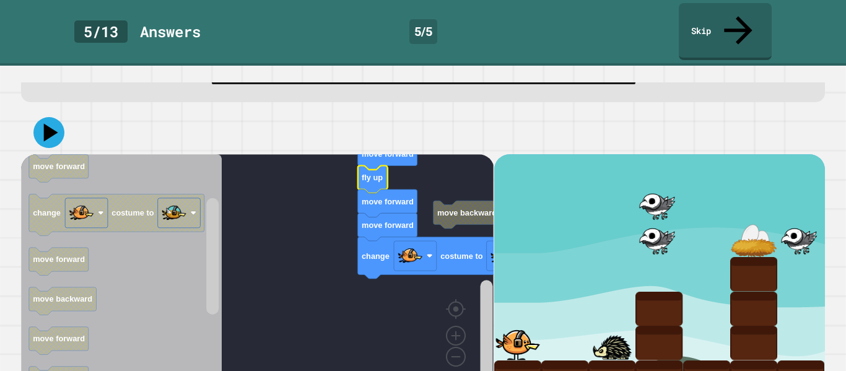
click at [60, 117] on icon at bounding box center [48, 132] width 31 height 31
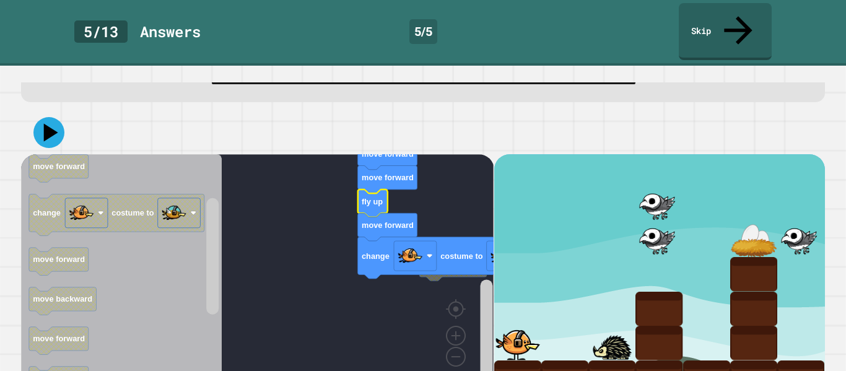
click at [48, 123] on icon at bounding box center [51, 132] width 14 height 18
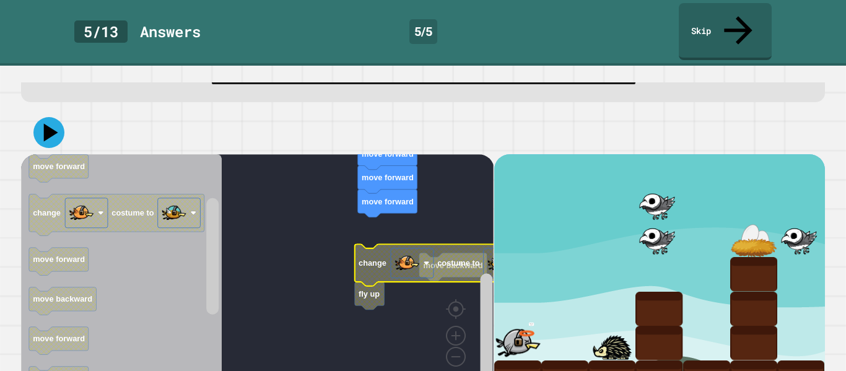
click at [404, 251] on image "Blockly Workspace" at bounding box center [407, 263] width 25 height 25
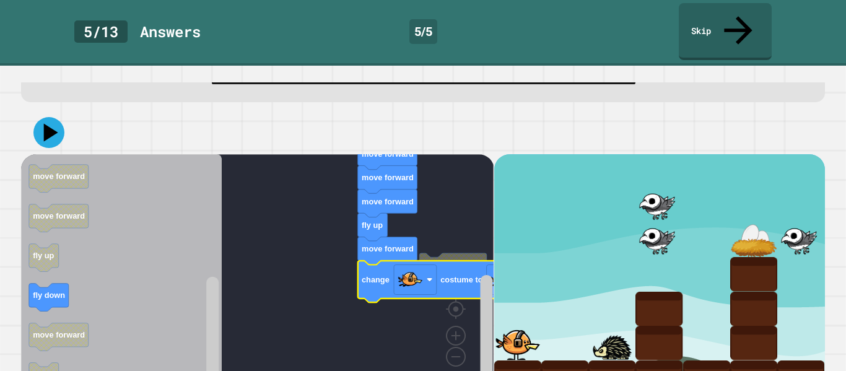
click at [58, 117] on icon at bounding box center [48, 132] width 31 height 31
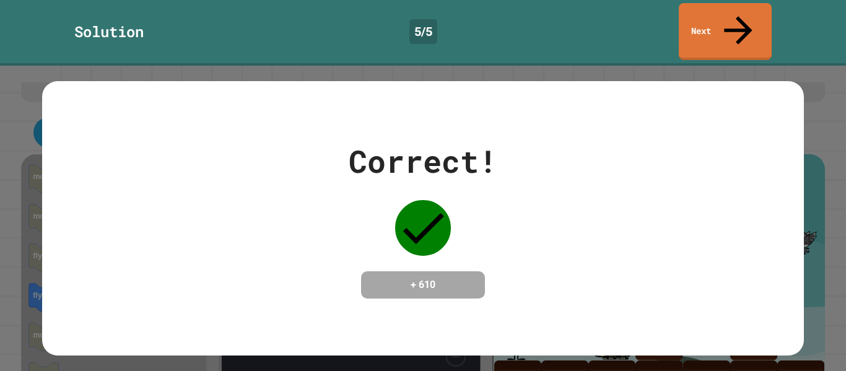
click at [752, 25] on link "Next" at bounding box center [725, 31] width 93 height 57
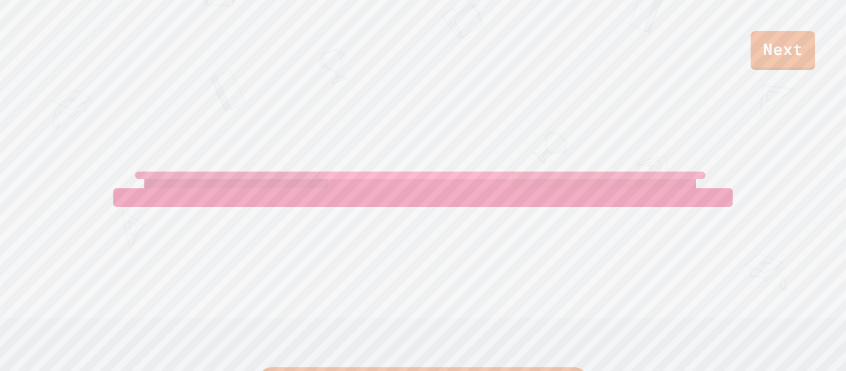
scroll to position [0, 0]
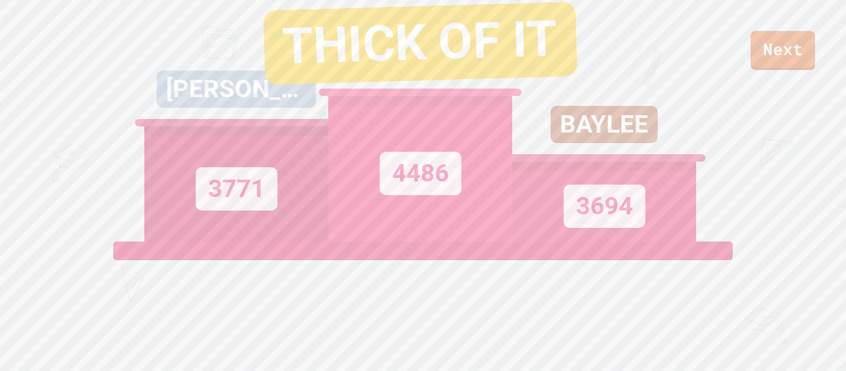
click at [794, 51] on link "Next" at bounding box center [783, 50] width 64 height 39
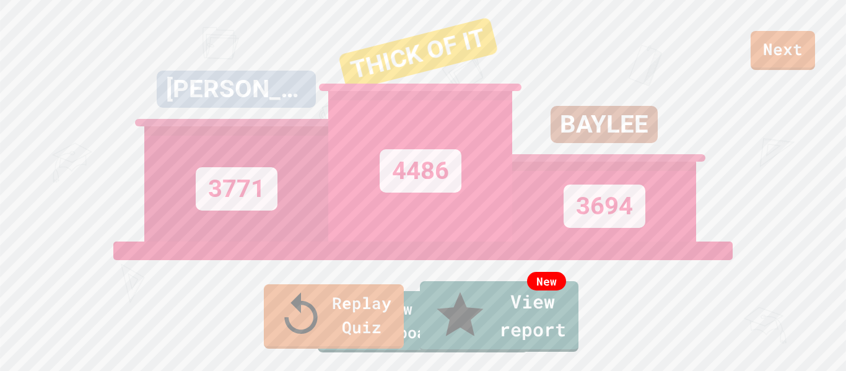
click at [576, 330] on link "New View report" at bounding box center [499, 316] width 159 height 71
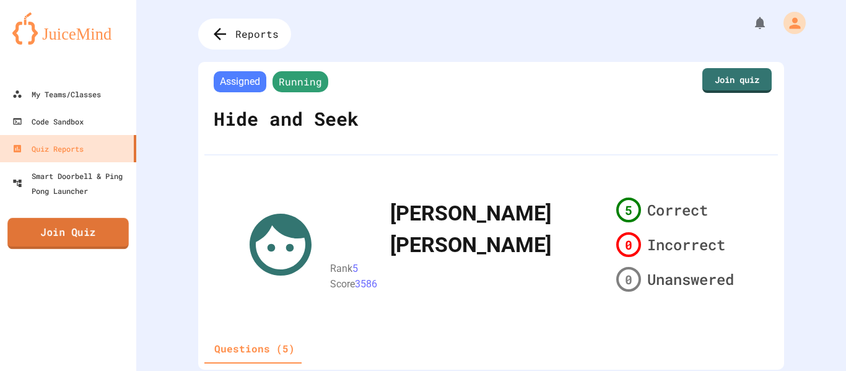
click at [66, 232] on link "Join Quiz" at bounding box center [67, 233] width 121 height 31
click at [760, 79] on link "Join quiz" at bounding box center [737, 80] width 71 height 26
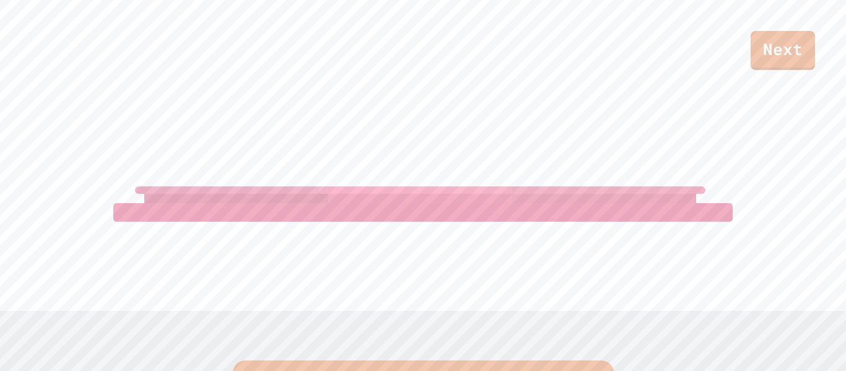
scroll to position [61, 0]
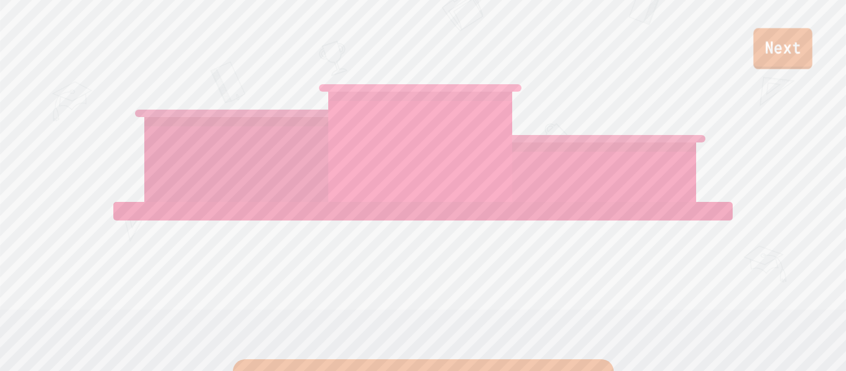
click at [784, 42] on link "Next" at bounding box center [782, 48] width 59 height 41
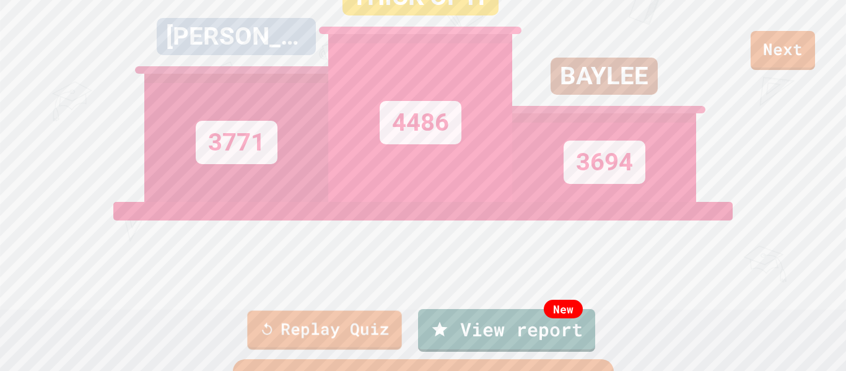
click at [359, 352] on div "Replay Quiz New View report" at bounding box center [423, 330] width 846 height 50
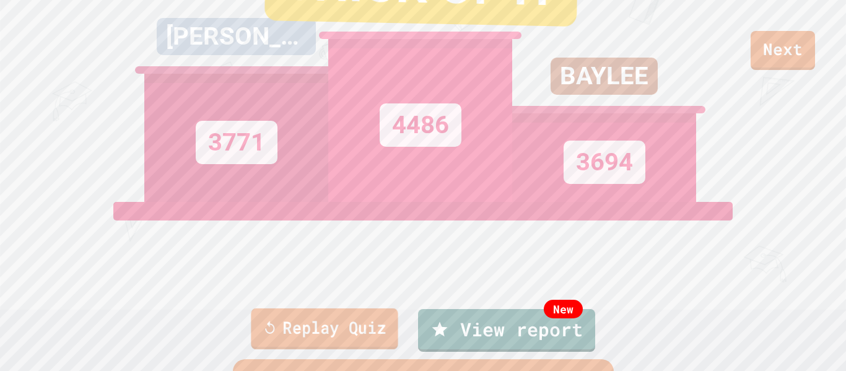
click at [339, 339] on link "Replay Quiz" at bounding box center [324, 329] width 147 height 41
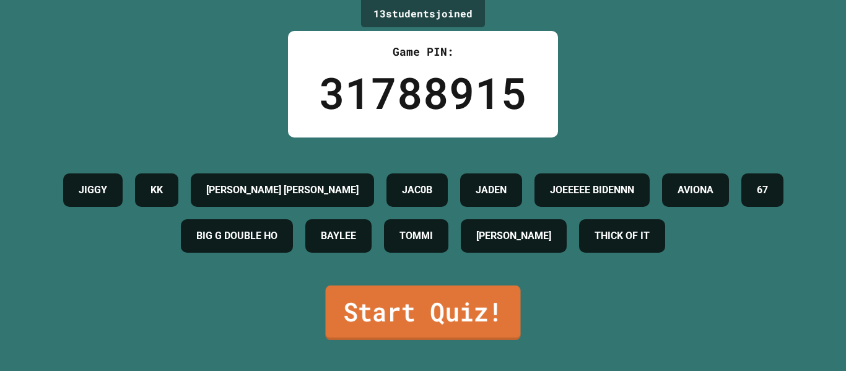
click at [413, 328] on link "Start Quiz!" at bounding box center [423, 313] width 195 height 55
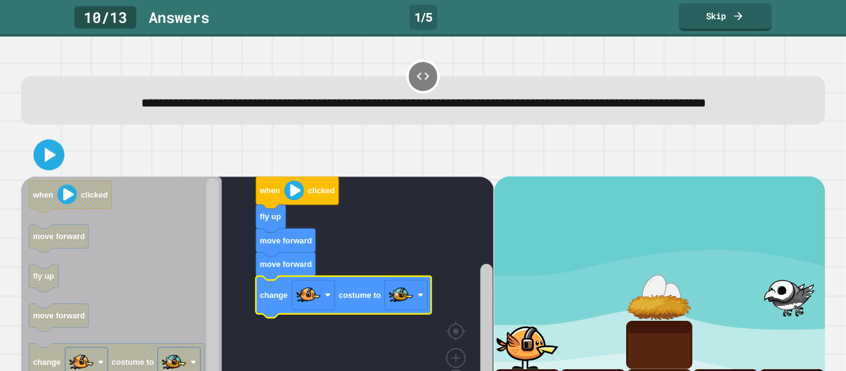
click at [48, 167] on icon at bounding box center [49, 154] width 25 height 25
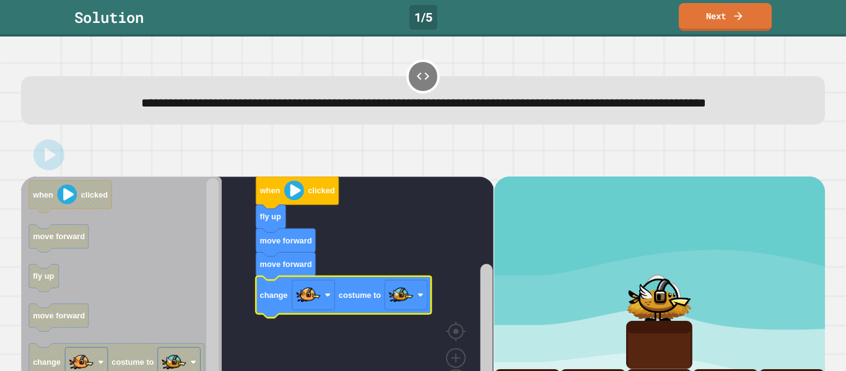
click at [757, 9] on link "Next" at bounding box center [725, 17] width 93 height 28
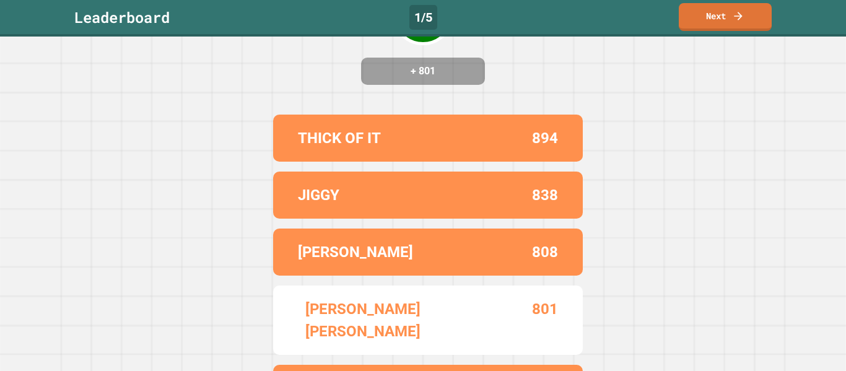
scroll to position [172, 0]
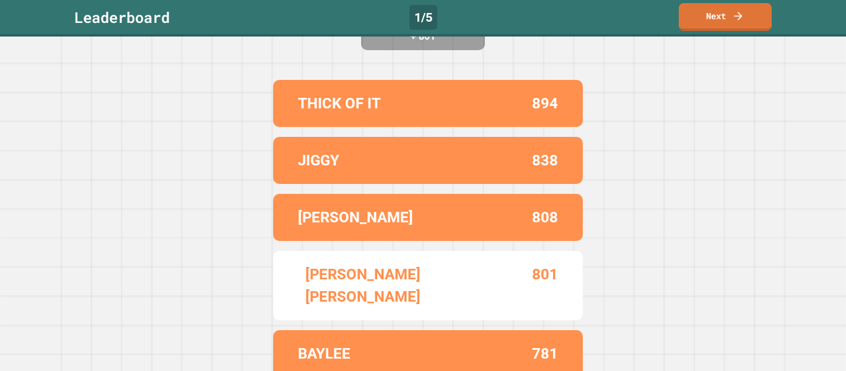
click at [750, 15] on link "Next" at bounding box center [725, 17] width 93 height 28
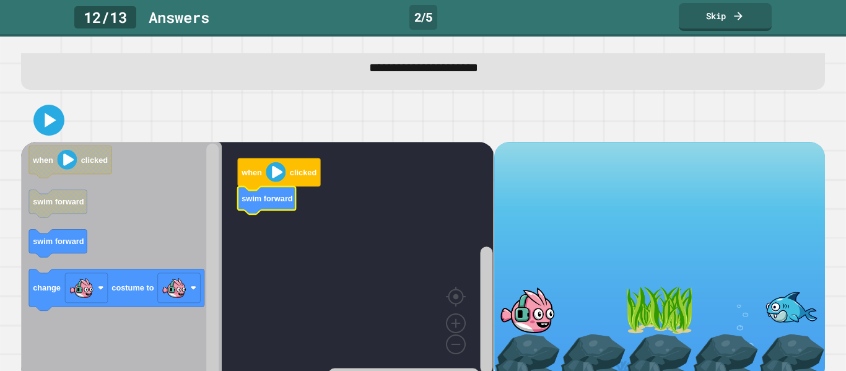
scroll to position [71, 0]
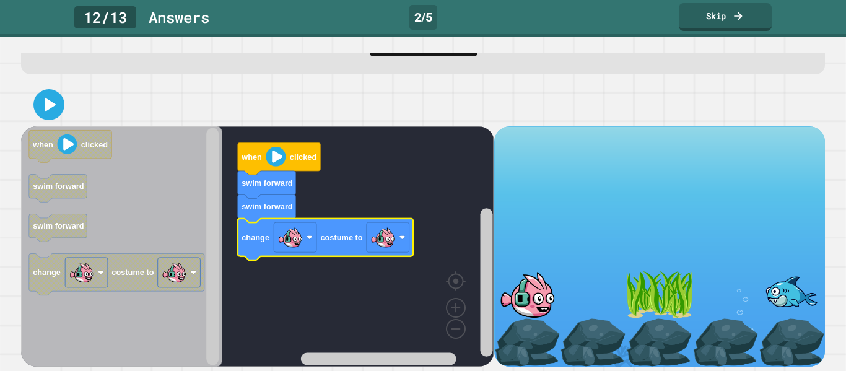
click at [379, 243] on image "Blockly Workspace" at bounding box center [382, 237] width 25 height 25
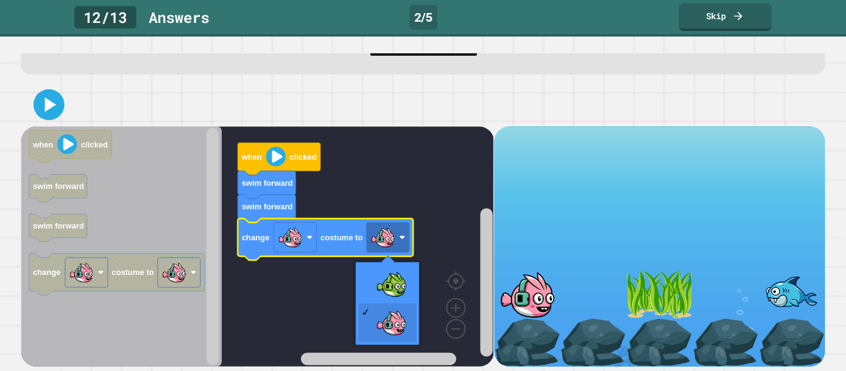
click at [396, 286] on rect "Blockly Workspace" at bounding box center [257, 246] width 473 height 240
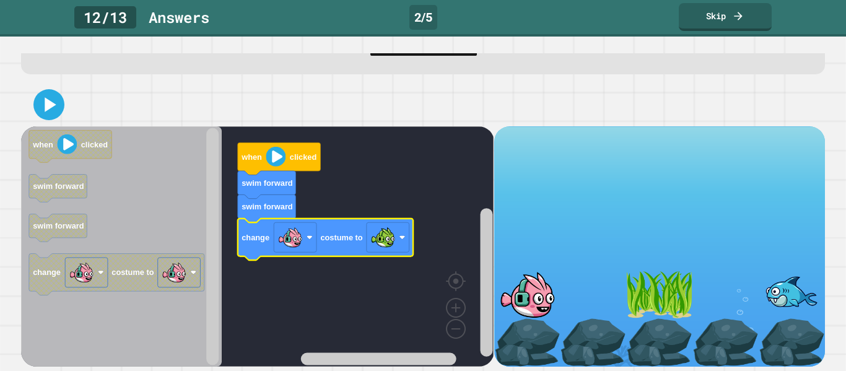
click at [44, 100] on icon at bounding box center [49, 104] width 25 height 25
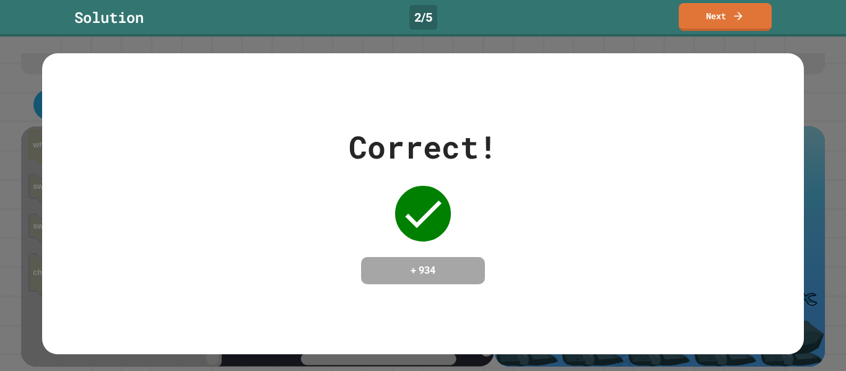
click at [749, 5] on link "Next" at bounding box center [725, 17] width 93 height 28
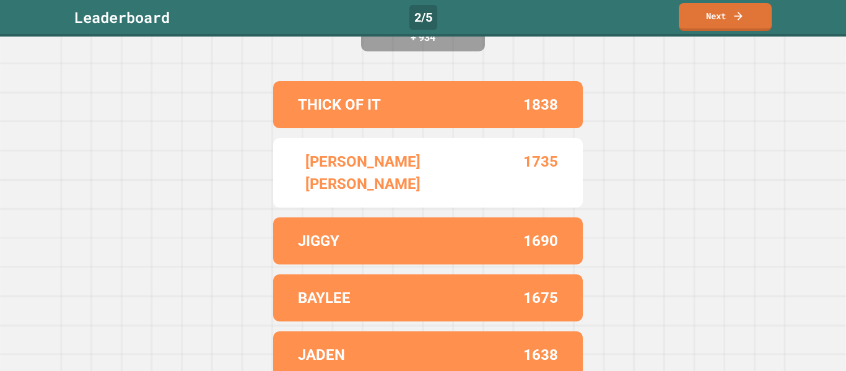
click at [748, 21] on link "Next" at bounding box center [725, 17] width 93 height 28
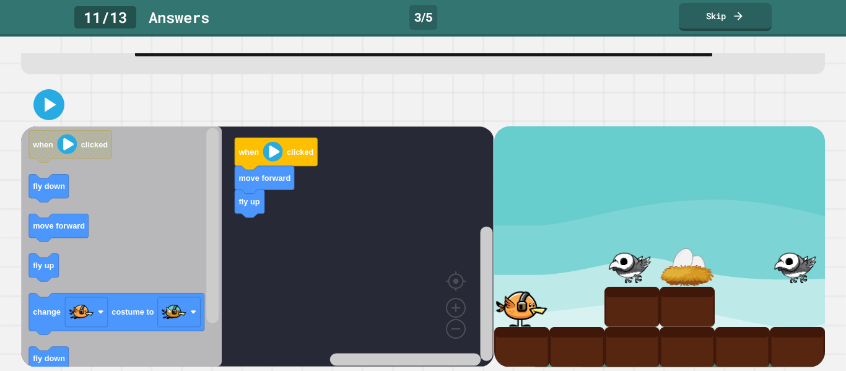
scroll to position [71, 0]
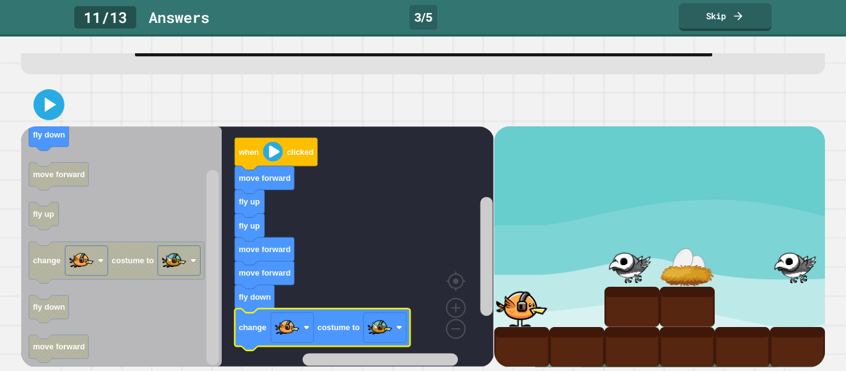
click at [43, 101] on icon at bounding box center [49, 104] width 25 height 25
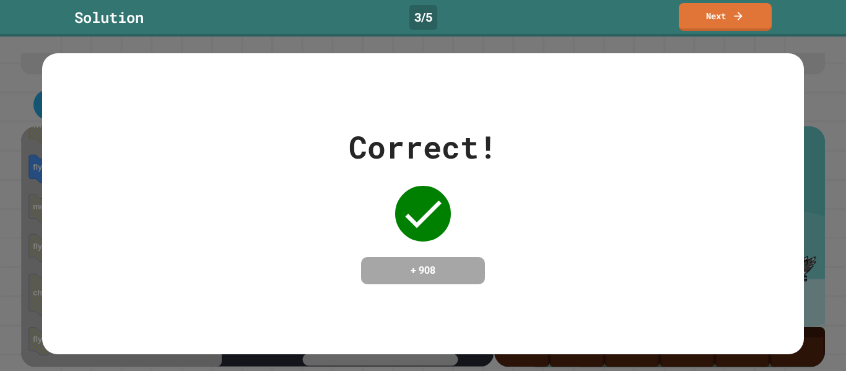
click at [747, 26] on link "Next" at bounding box center [725, 17] width 93 height 28
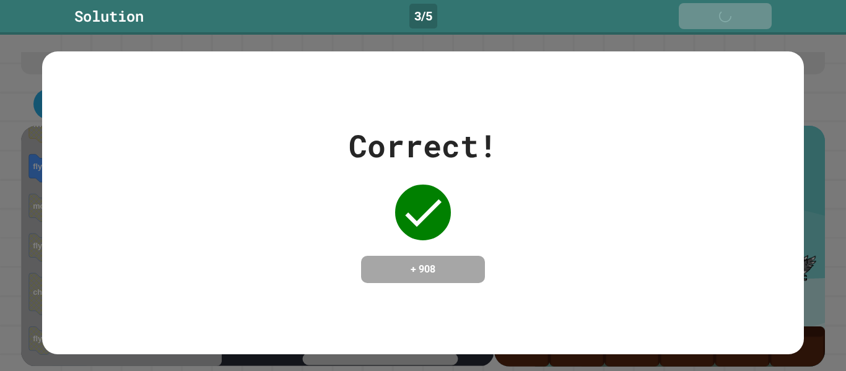
scroll to position [70, 0]
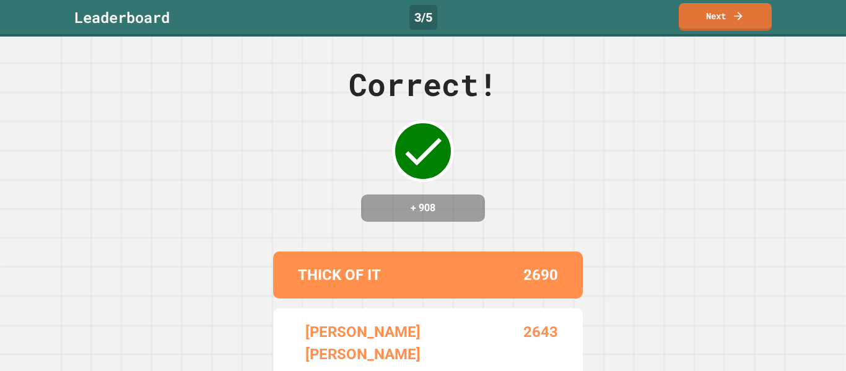
click at [757, 24] on link "Next" at bounding box center [725, 17] width 93 height 28
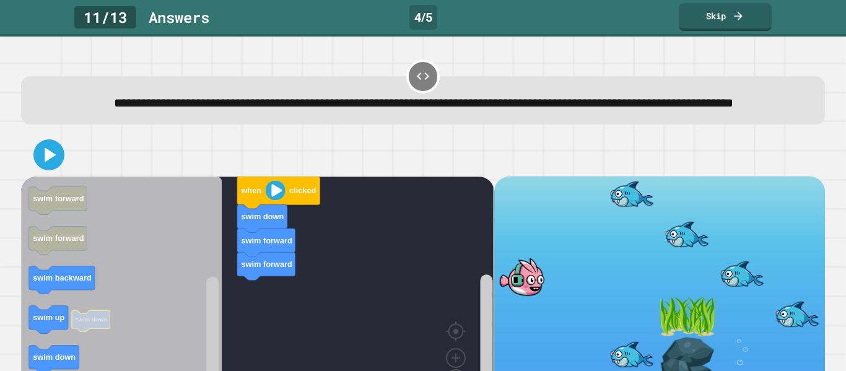
click at [136, 299] on icon "Blockly Workspace" at bounding box center [121, 297] width 201 height 240
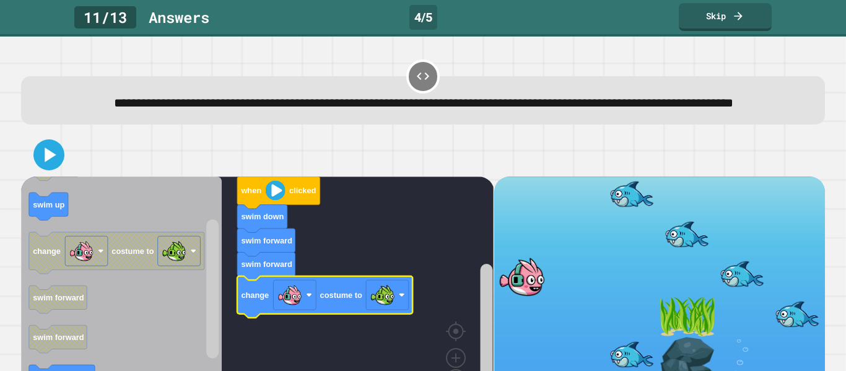
click at [58, 177] on div at bounding box center [423, 154] width 804 height 43
click at [48, 162] on icon at bounding box center [50, 154] width 11 height 14
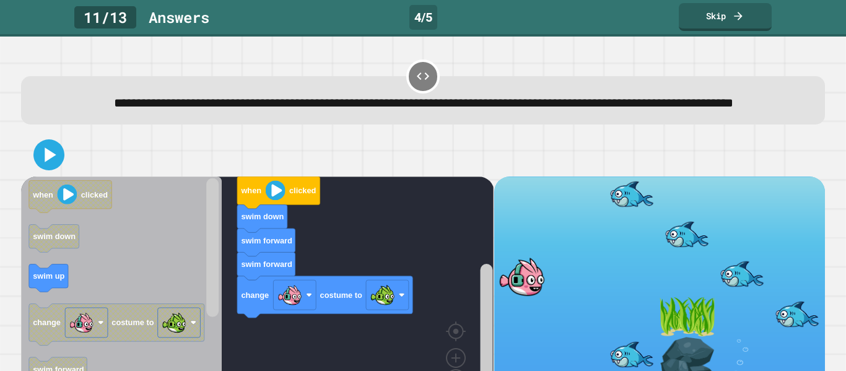
click at [9, 194] on div "**********" at bounding box center [423, 204] width 846 height 335
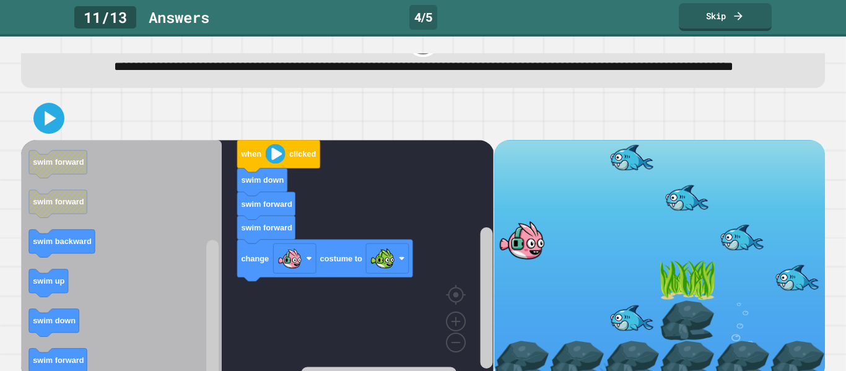
scroll to position [71, 0]
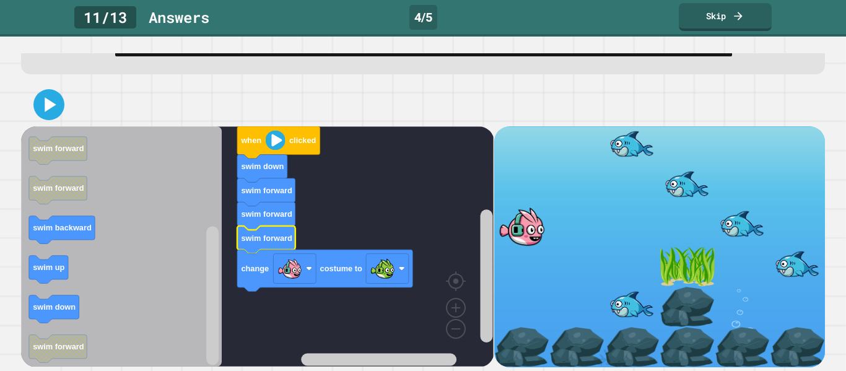
click at [61, 114] on icon at bounding box center [49, 104] width 25 height 25
